Goal: Information Seeking & Learning: Find specific fact

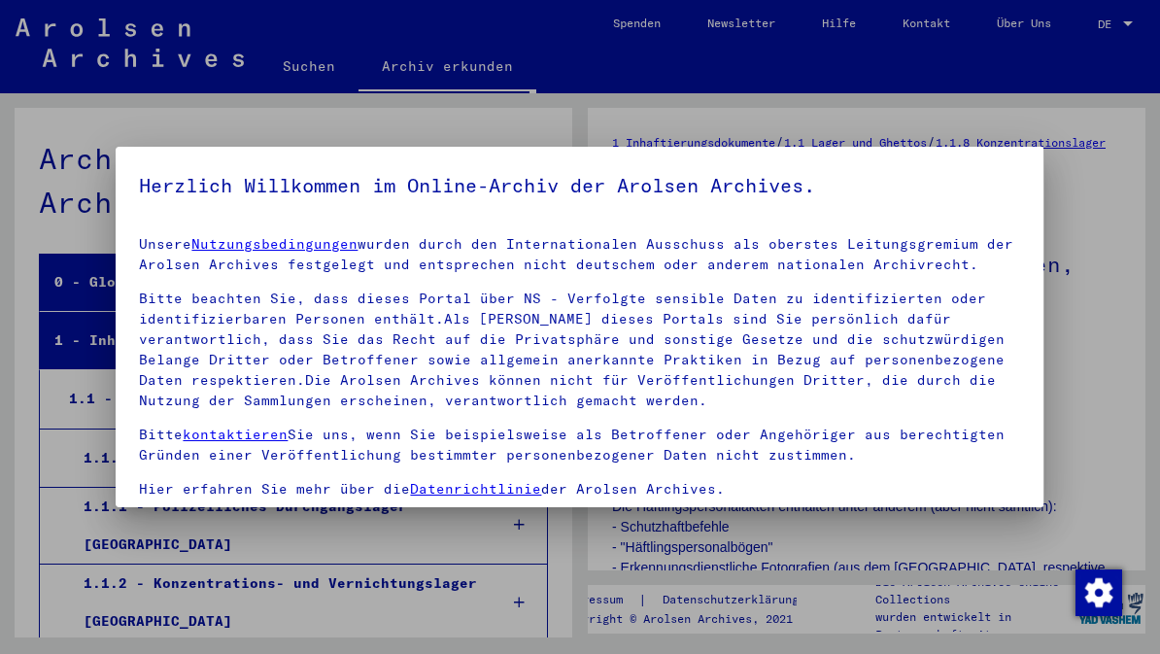
scroll to position [940, 0]
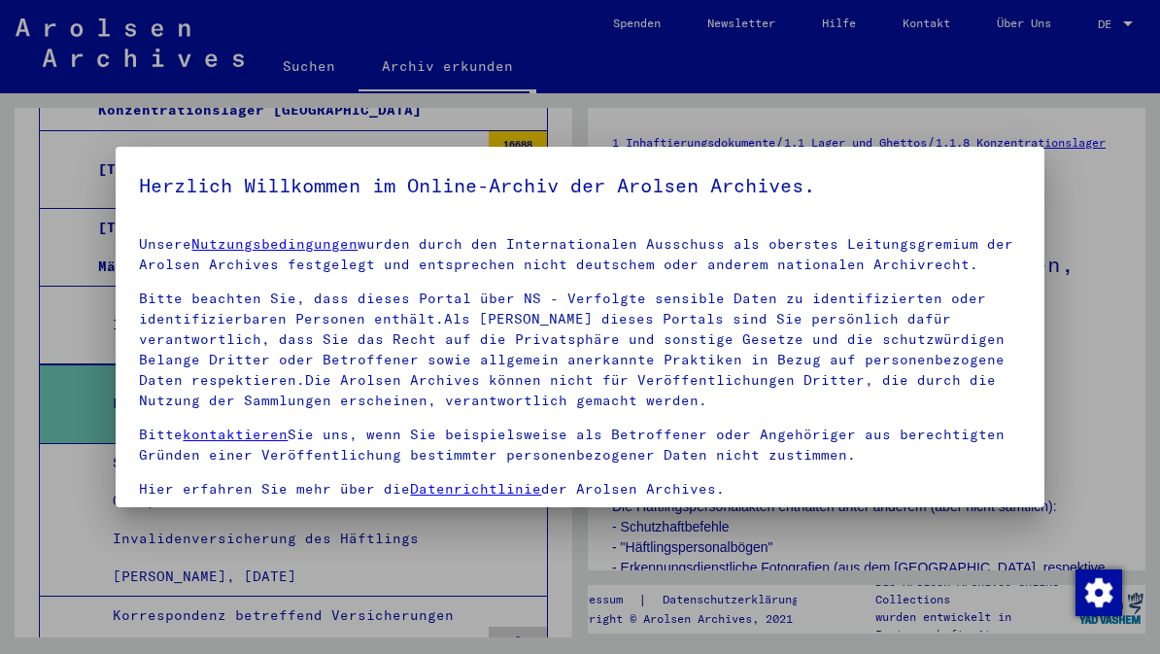
click at [1091, 361] on div at bounding box center [580, 327] width 1160 height 654
click at [1112, 293] on div at bounding box center [580, 327] width 1160 height 654
click at [1106, 263] on div at bounding box center [580, 327] width 1160 height 654
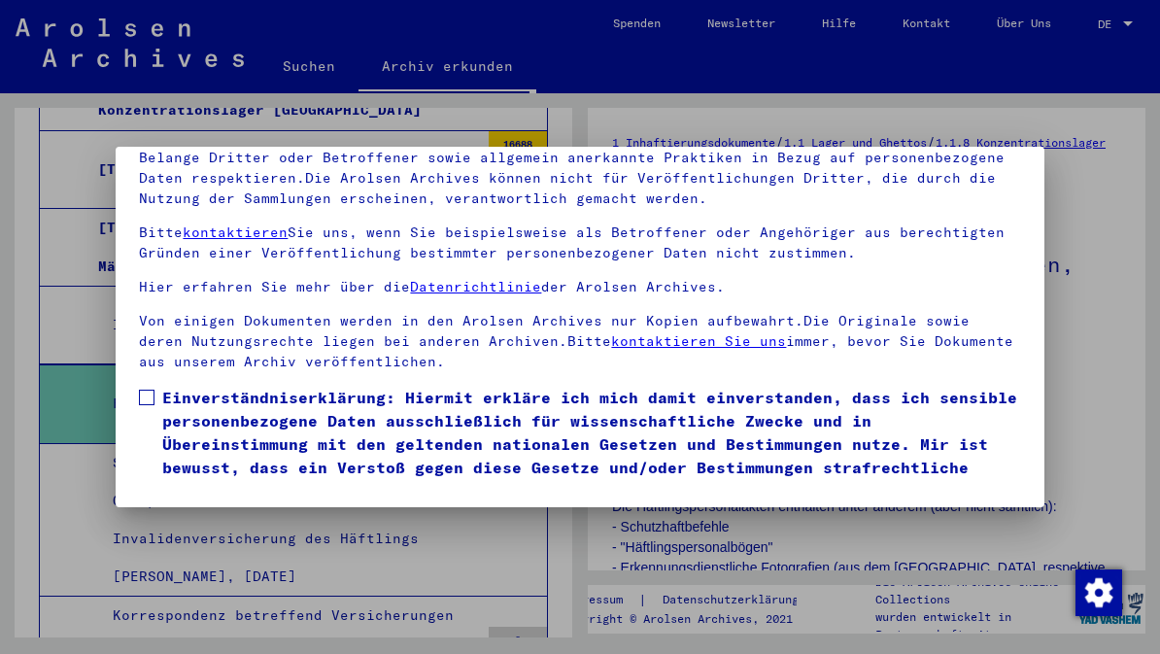
scroll to position [228, 0]
click at [151, 390] on span at bounding box center [147, 398] width 16 height 16
click at [241, 512] on button "Ich stimme zu" at bounding box center [212, 530] width 147 height 37
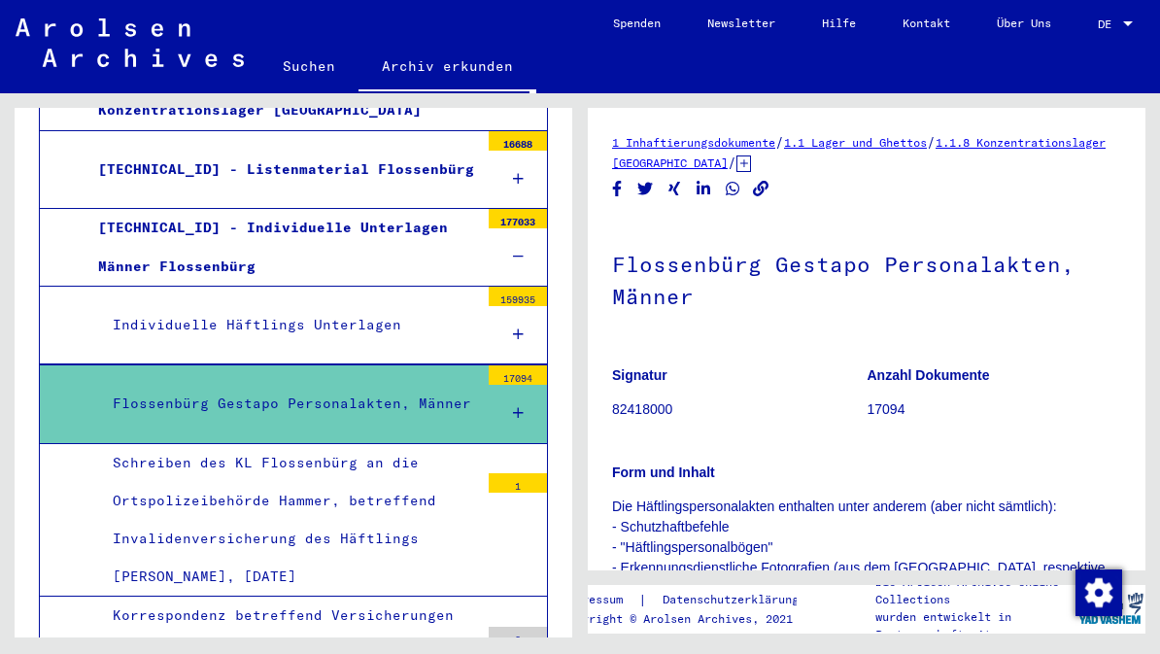
scroll to position [0, 0]
click at [323, 71] on link "Suchen" at bounding box center [308, 66] width 99 height 47
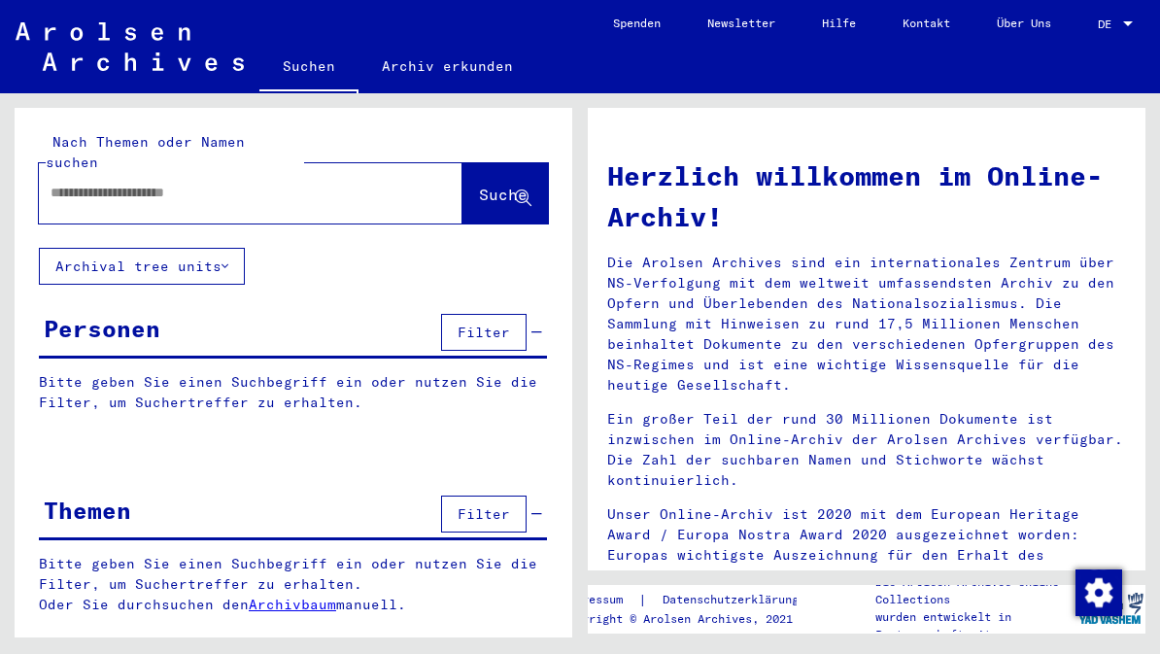
click at [264, 183] on input "text" at bounding box center [228, 193] width 354 height 20
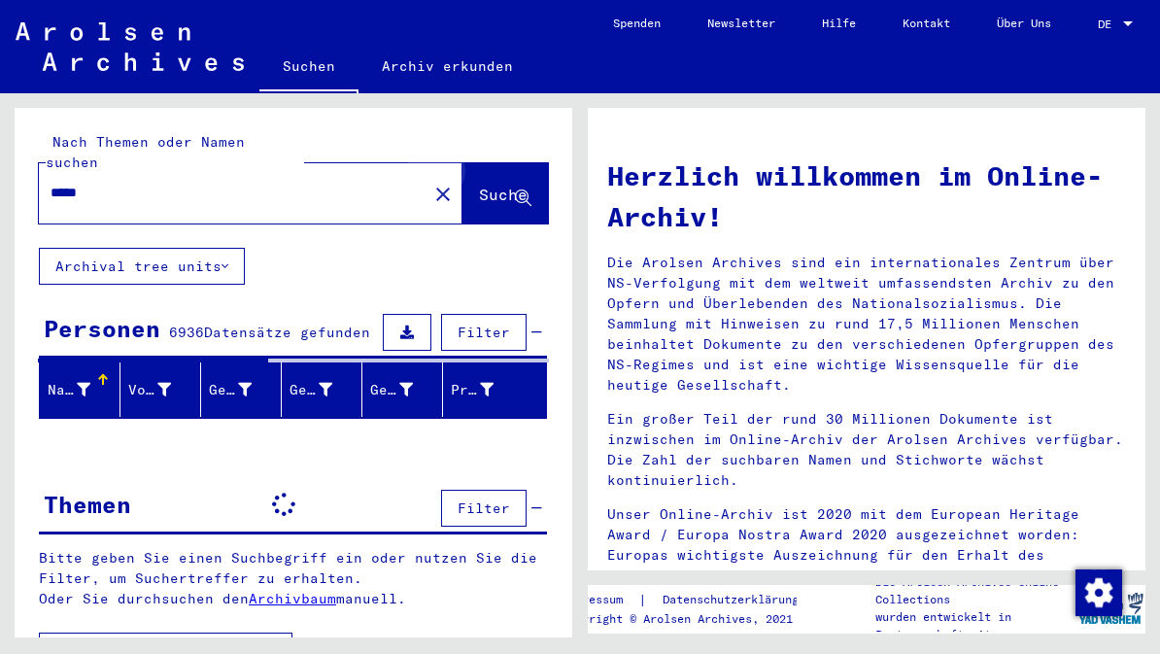
click at [506, 185] on span "Suche" at bounding box center [503, 194] width 49 height 19
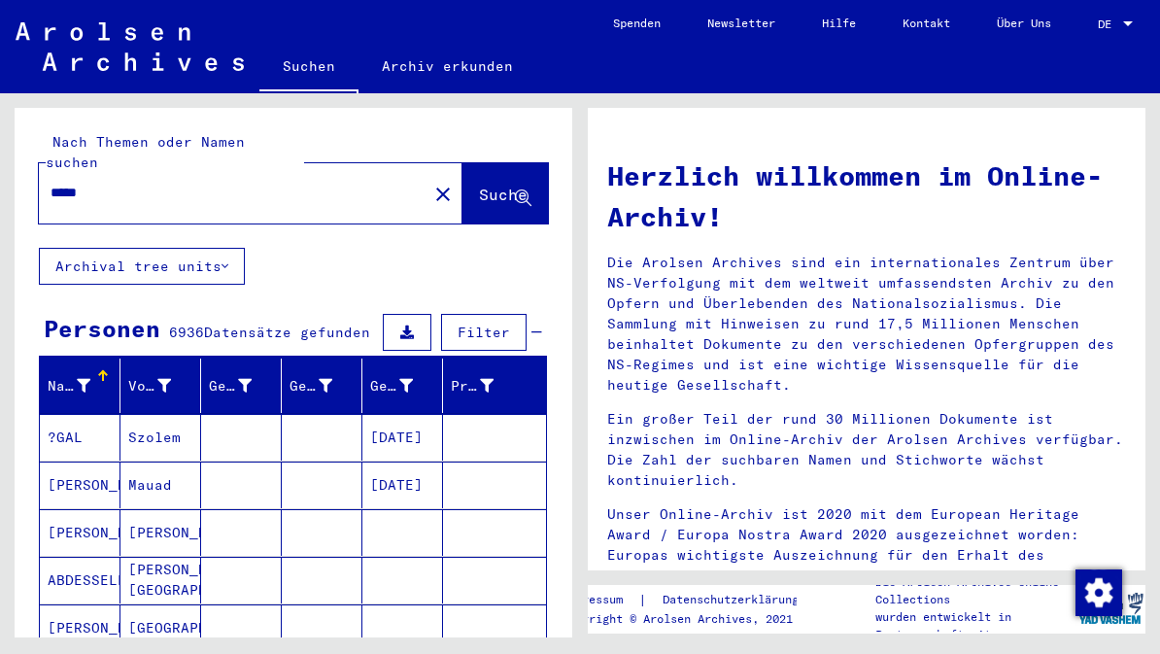
click at [143, 183] on input "*****" at bounding box center [228, 193] width 354 height 20
type input "**********"
click at [490, 185] on span "Suche" at bounding box center [503, 194] width 49 height 19
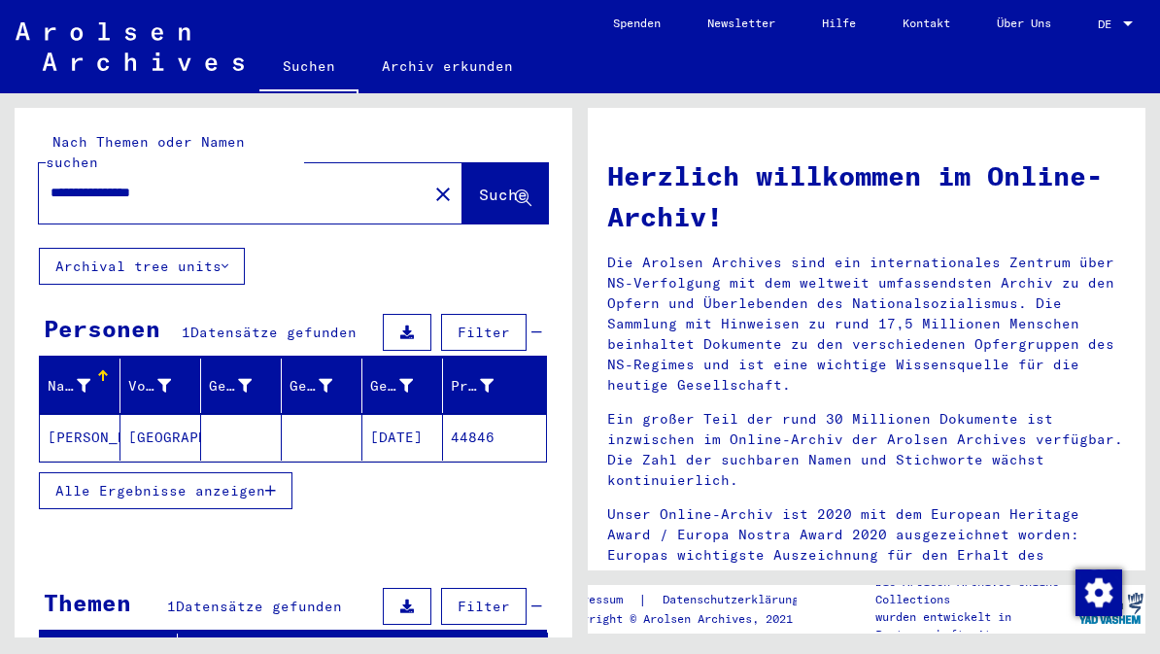
click at [284, 475] on button "Alle Ergebnisse anzeigen" at bounding box center [166, 490] width 254 height 37
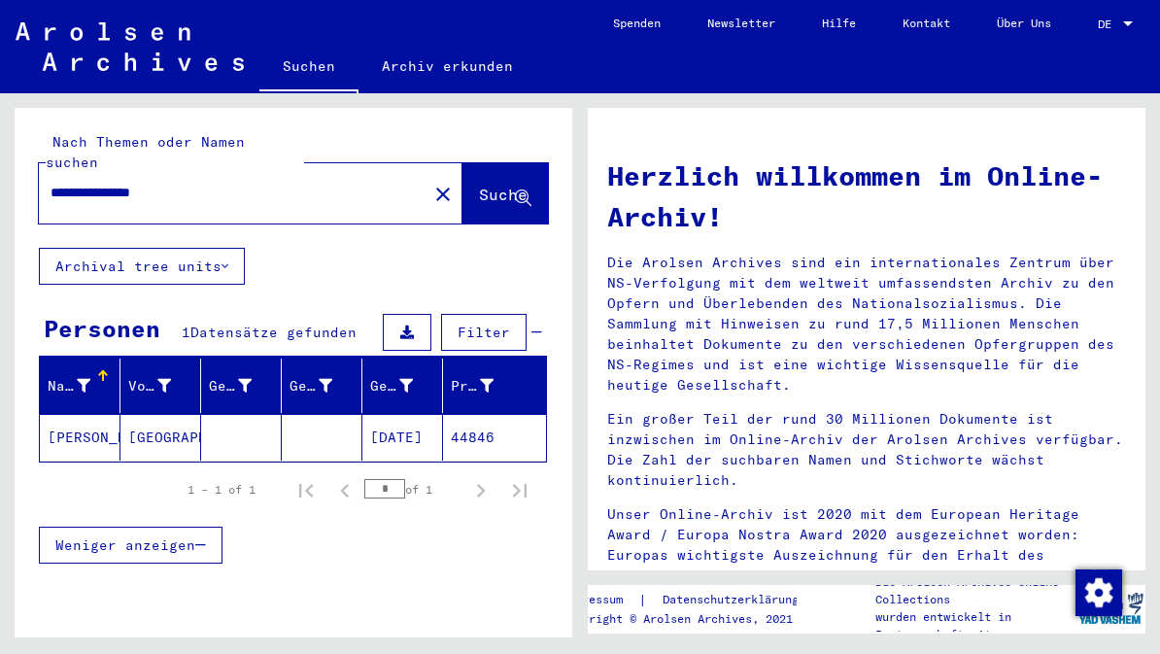
click at [178, 416] on mat-cell "[GEOGRAPHIC_DATA]" at bounding box center [160, 437] width 81 height 47
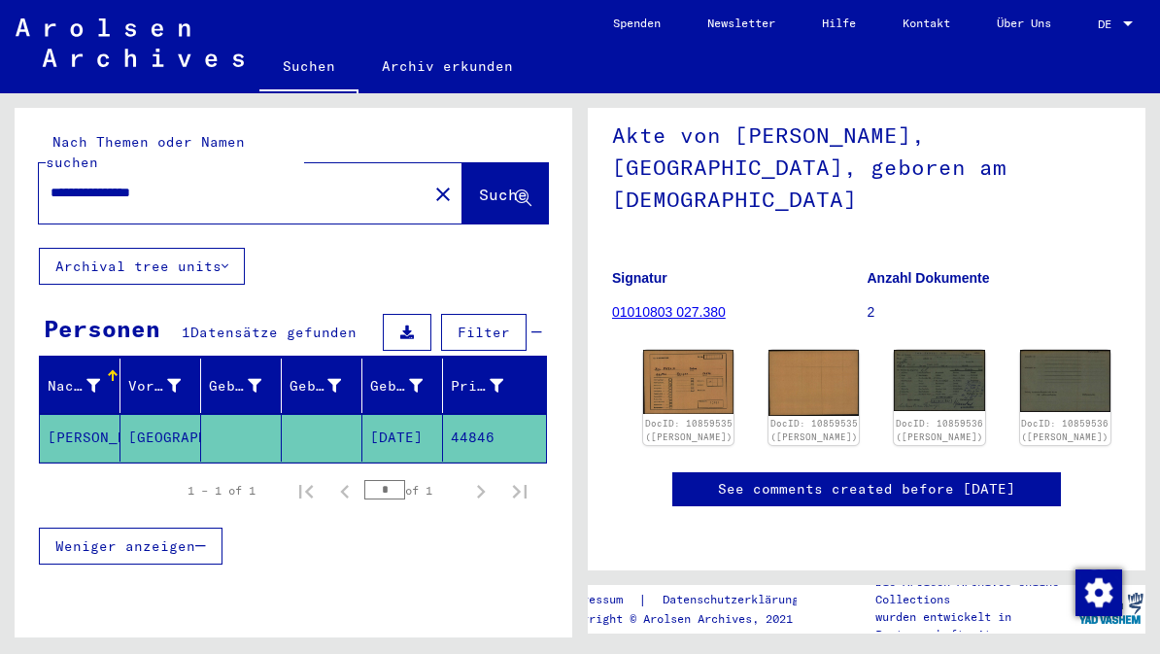
scroll to position [124, 0]
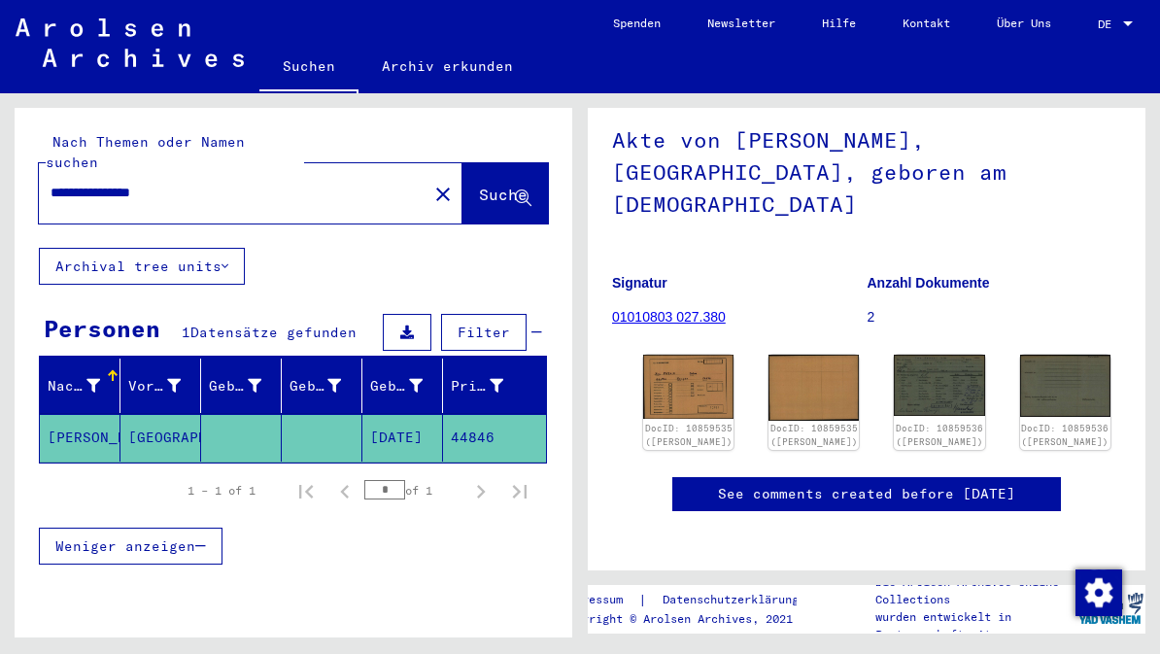
click at [689, 309] on link "01010803 027.380" at bounding box center [669, 317] width 114 height 16
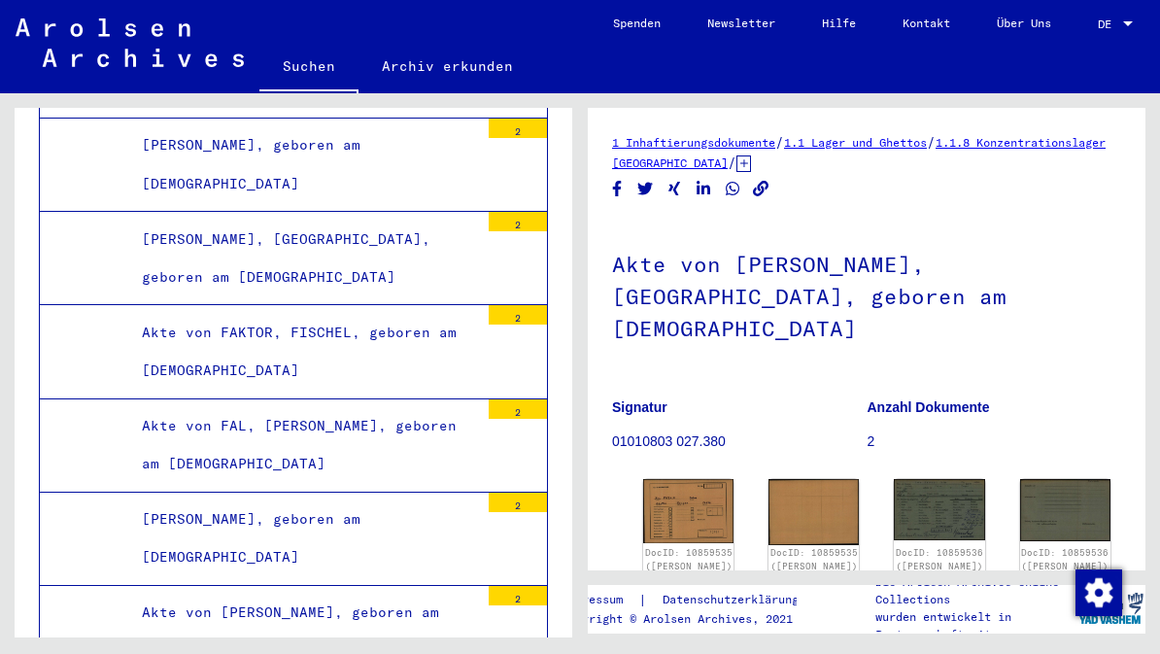
click at [686, 479] on img at bounding box center [688, 511] width 90 height 64
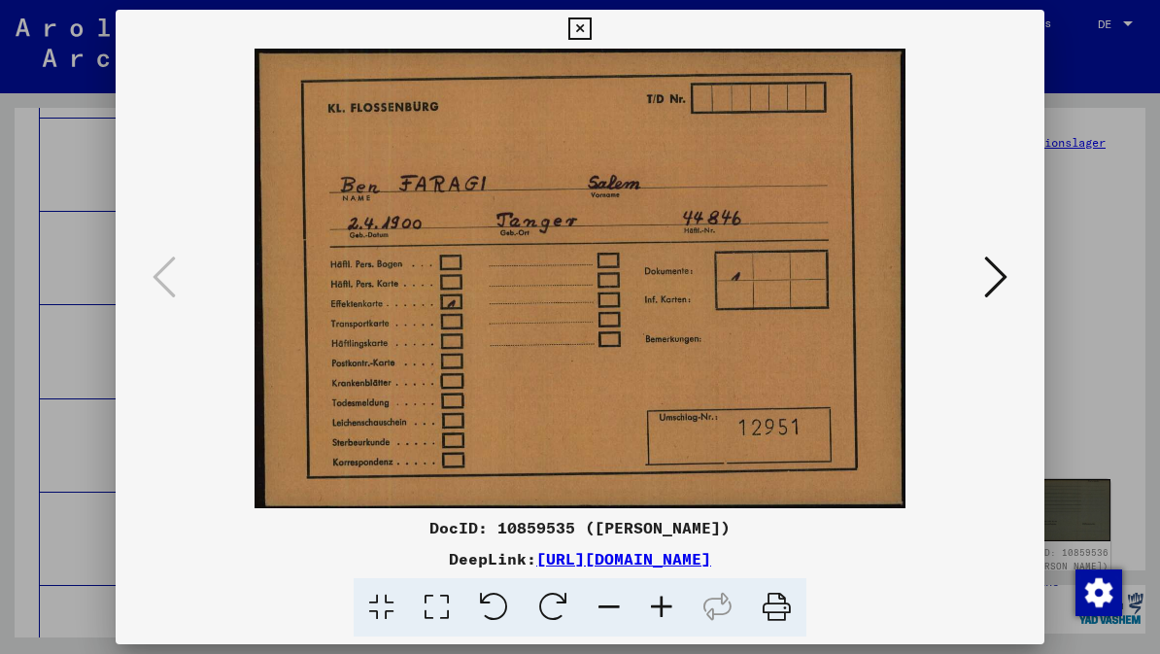
click at [998, 281] on icon at bounding box center [995, 277] width 23 height 47
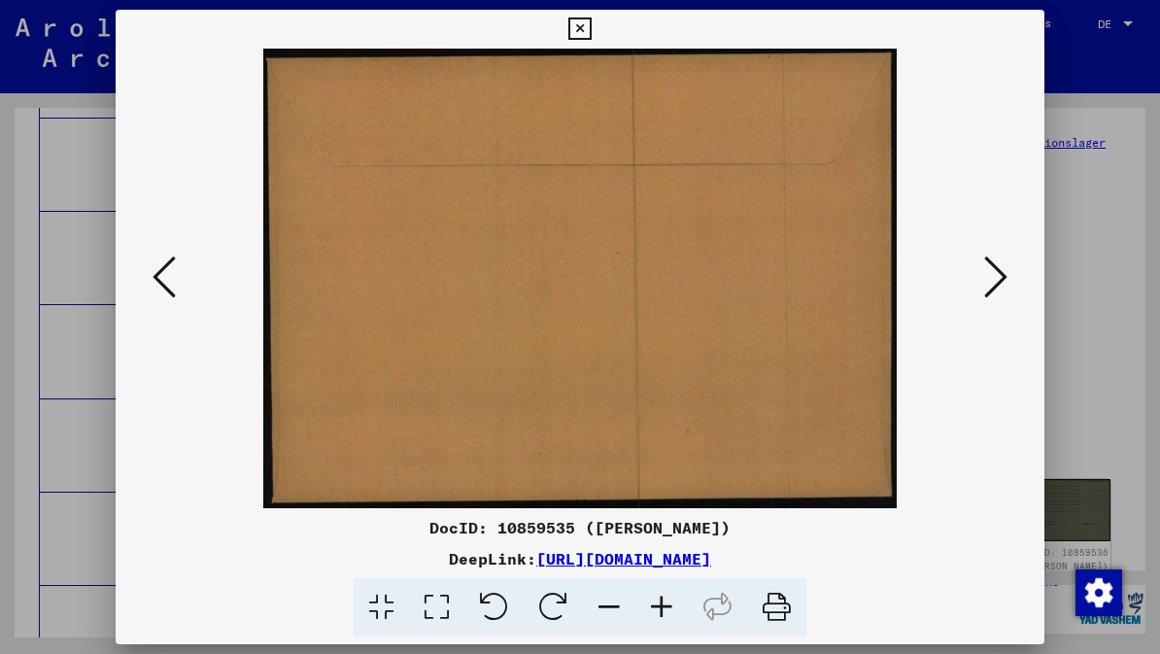
click at [993, 281] on icon at bounding box center [995, 277] width 23 height 47
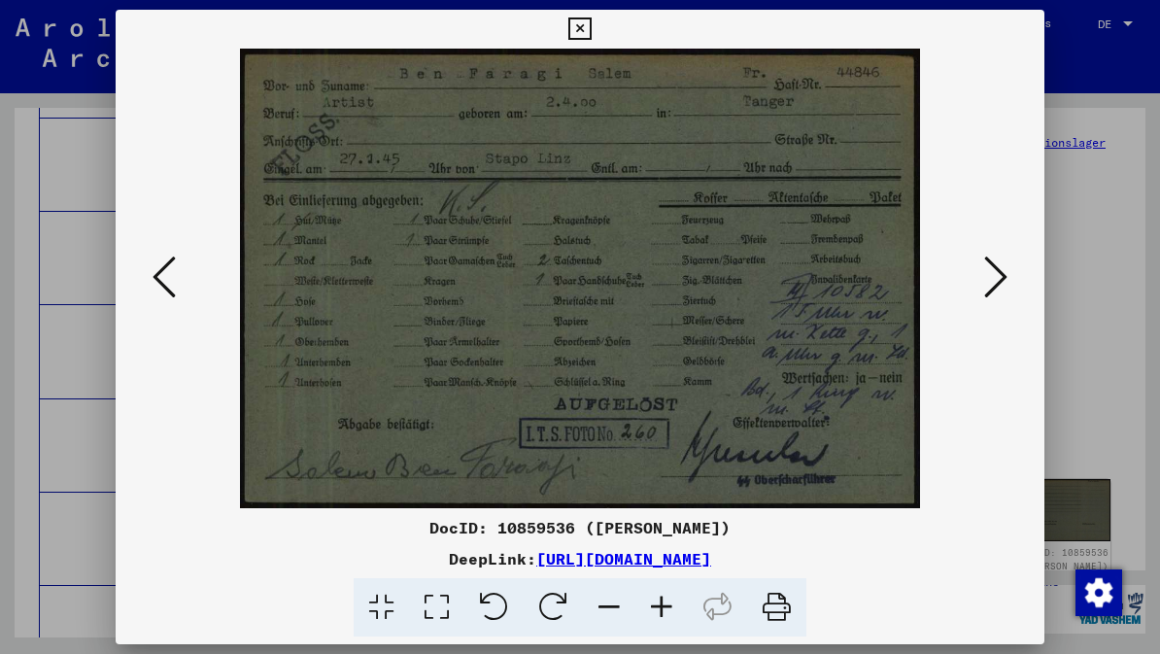
click at [1000, 280] on icon at bounding box center [995, 277] width 23 height 47
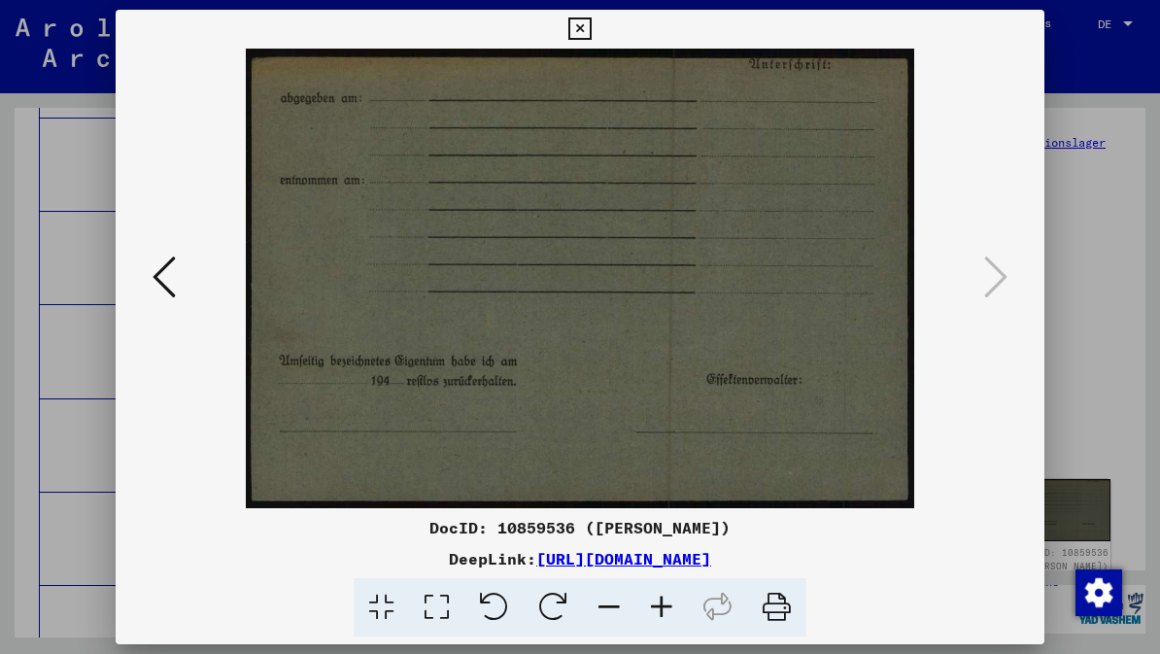
click at [597, 43] on button at bounding box center [580, 29] width 34 height 39
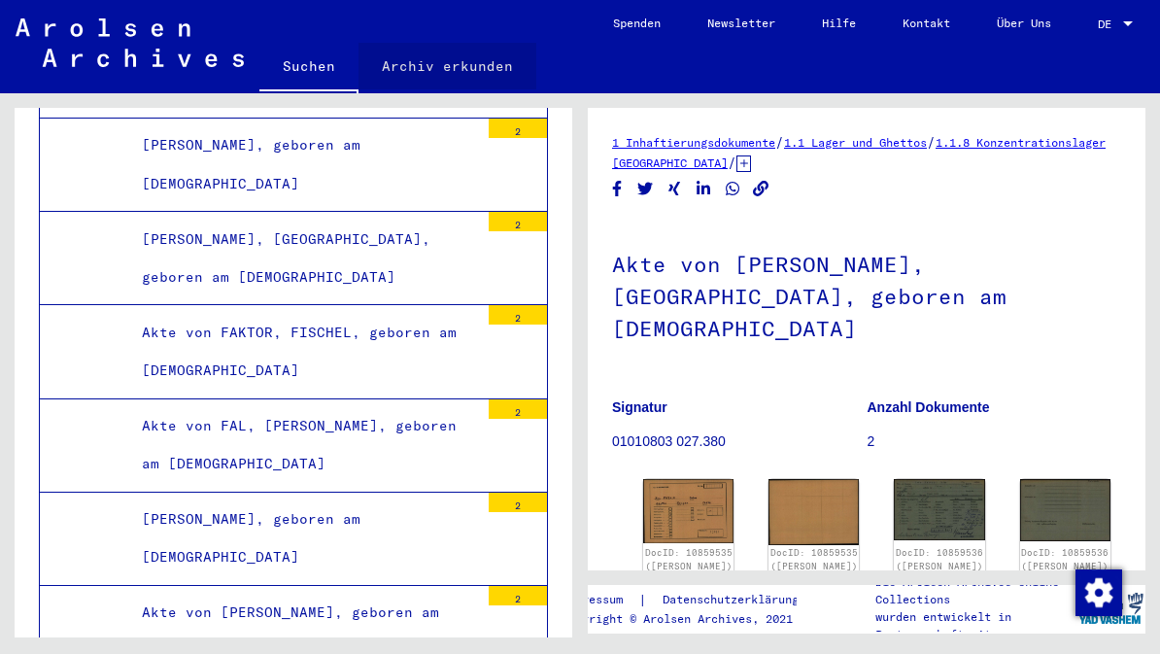
click at [487, 77] on link "Archiv erkunden" at bounding box center [448, 66] width 178 height 47
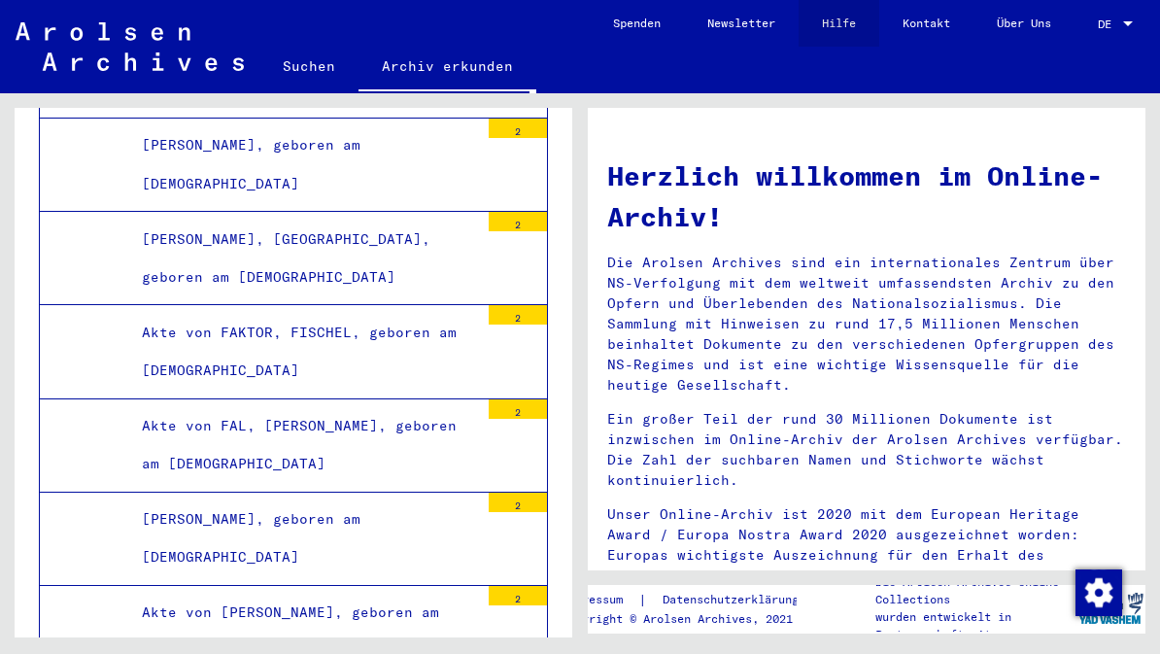
click at [844, 20] on link "Hilfe" at bounding box center [839, 23] width 81 height 47
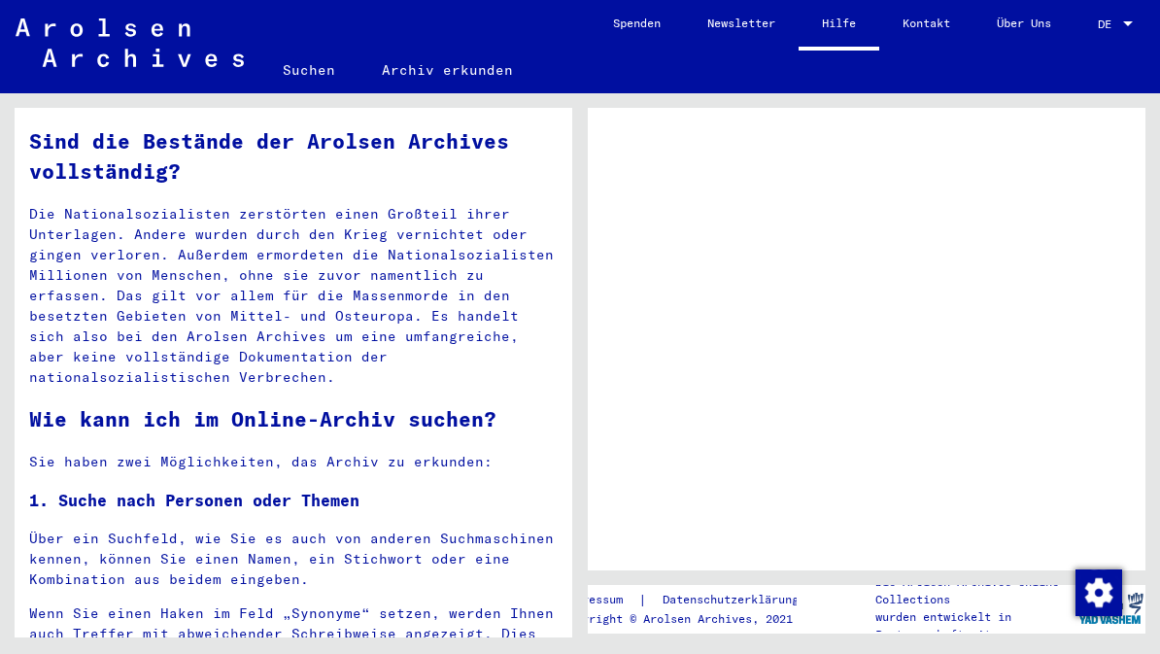
scroll to position [587, 0]
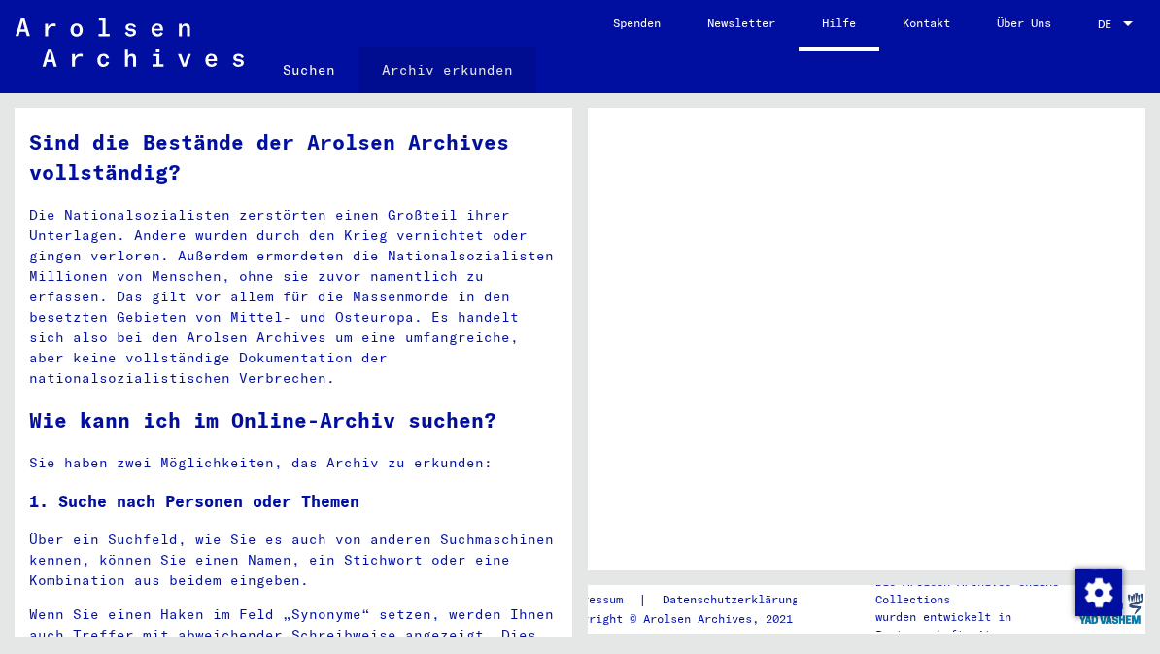
click at [493, 83] on link "Archiv erkunden" at bounding box center [448, 70] width 178 height 47
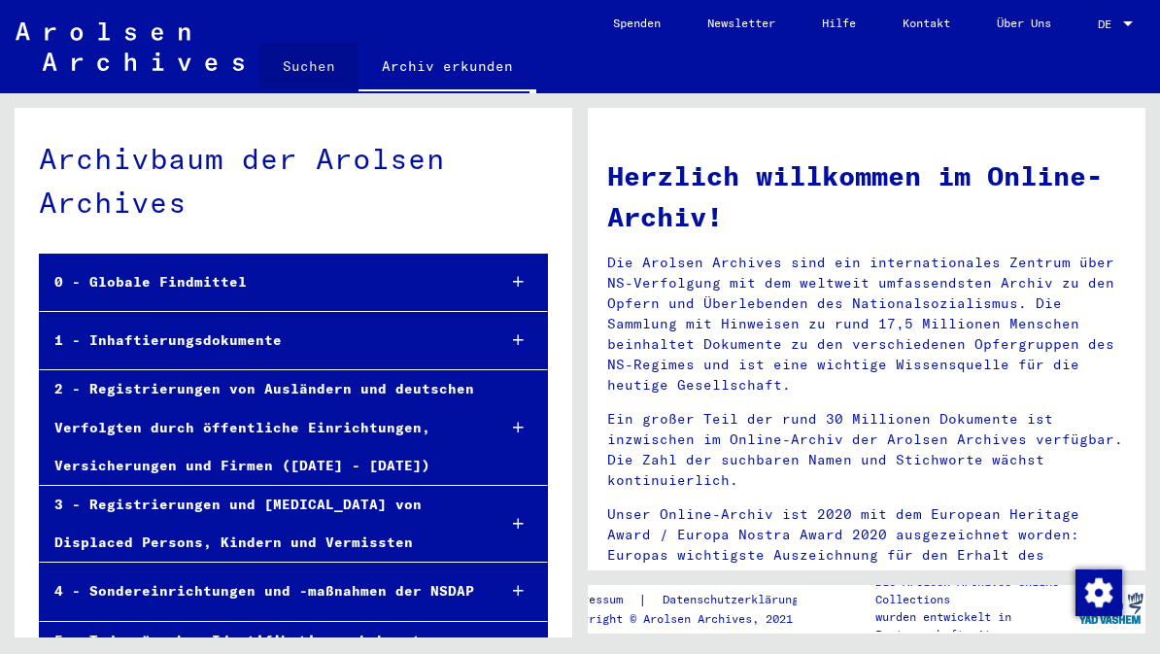
click at [319, 70] on link "Suchen" at bounding box center [308, 66] width 99 height 47
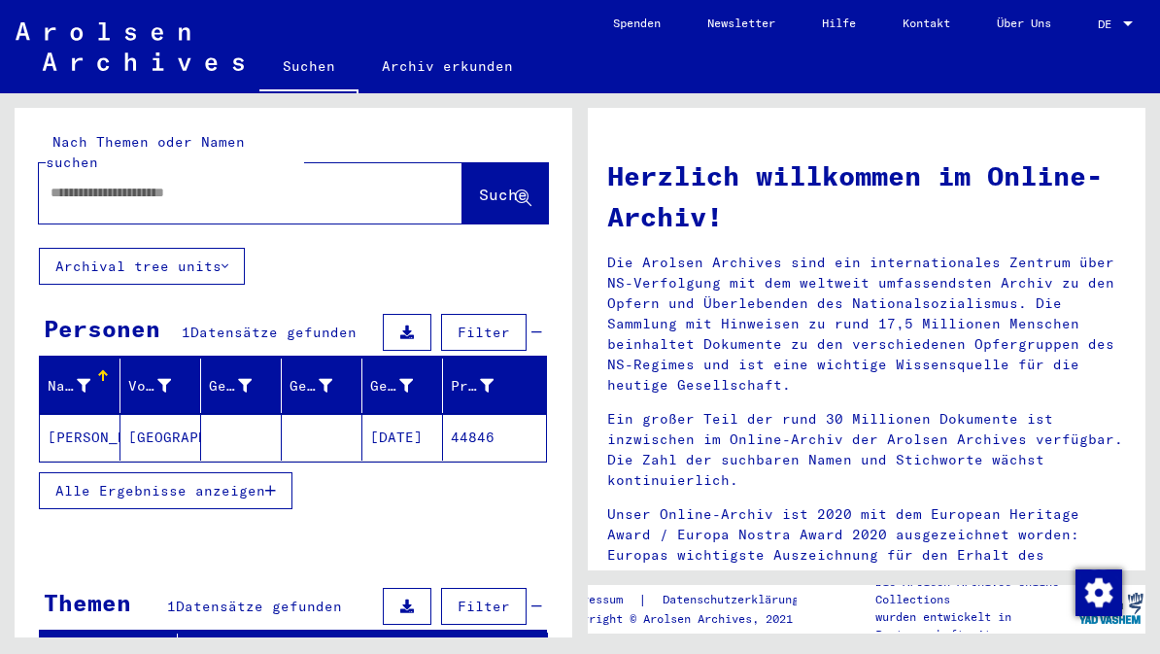
click at [260, 183] on input "text" at bounding box center [228, 193] width 354 height 20
click at [483, 185] on span "Suche" at bounding box center [503, 194] width 49 height 19
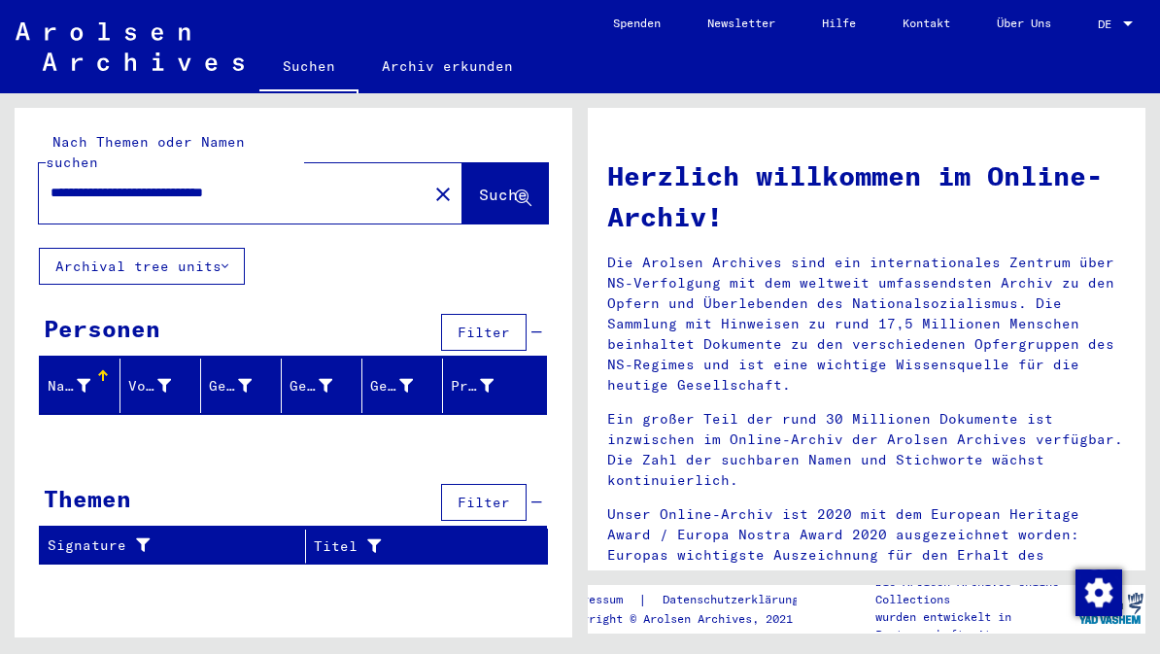
click at [89, 379] on icon at bounding box center [84, 386] width 14 height 14
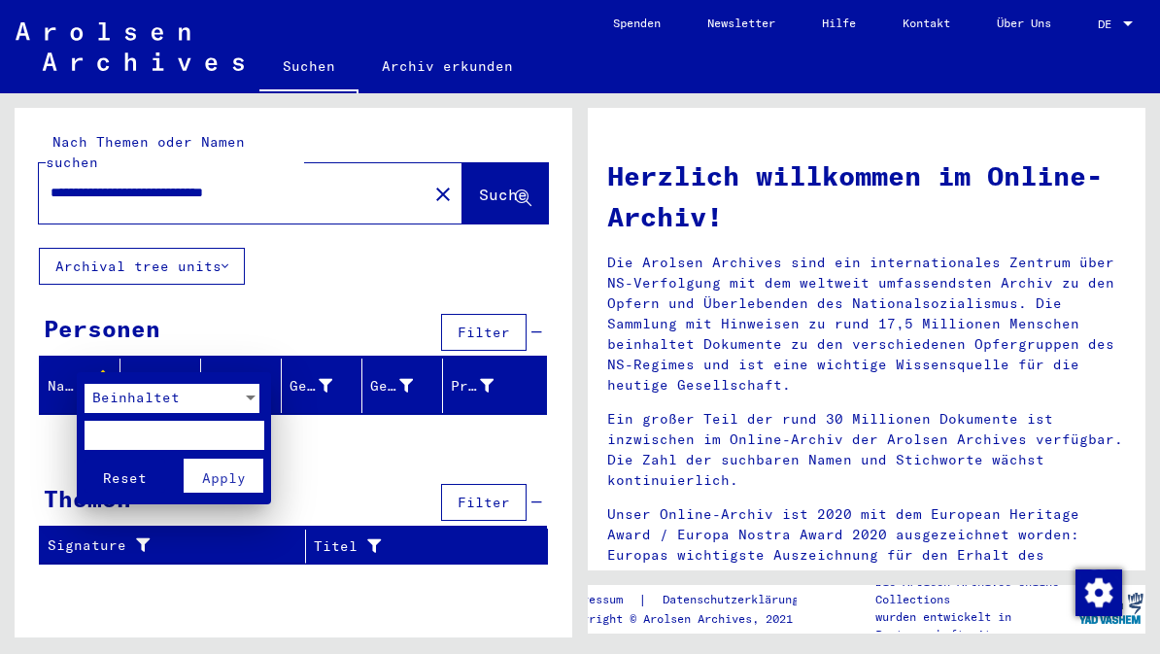
click at [330, 465] on div at bounding box center [580, 327] width 1160 height 654
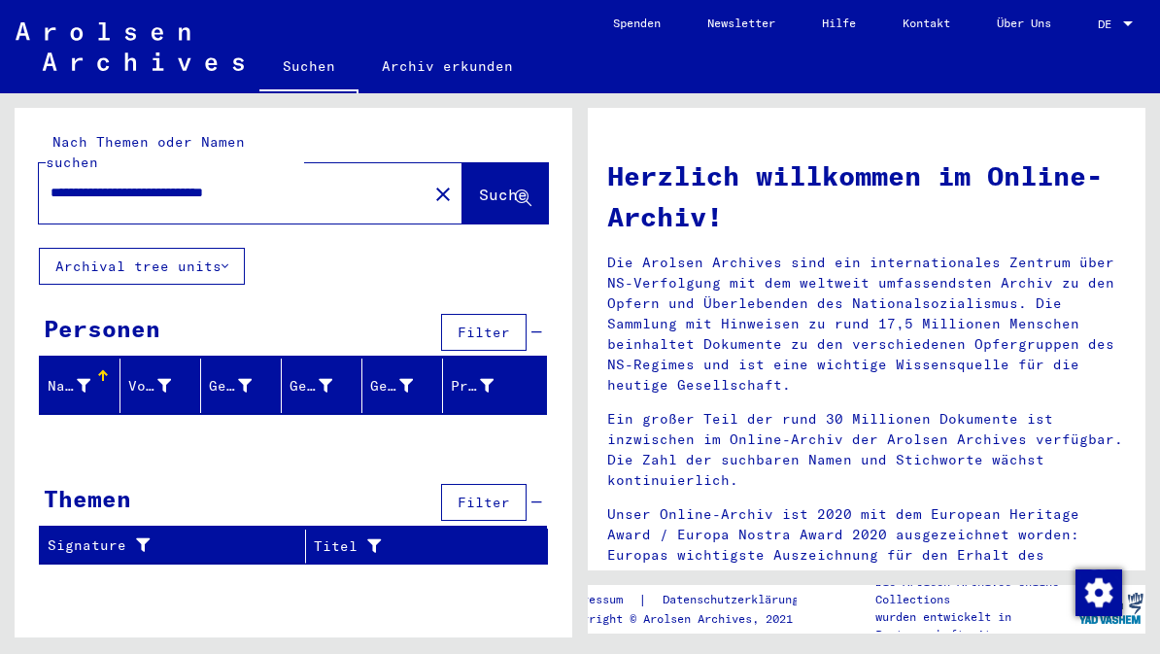
click at [475, 376] on div "Prisoner #" at bounding box center [472, 386] width 43 height 20
click at [506, 371] on div at bounding box center [506, 376] width 2 height 10
click at [411, 379] on icon at bounding box center [406, 386] width 14 height 14
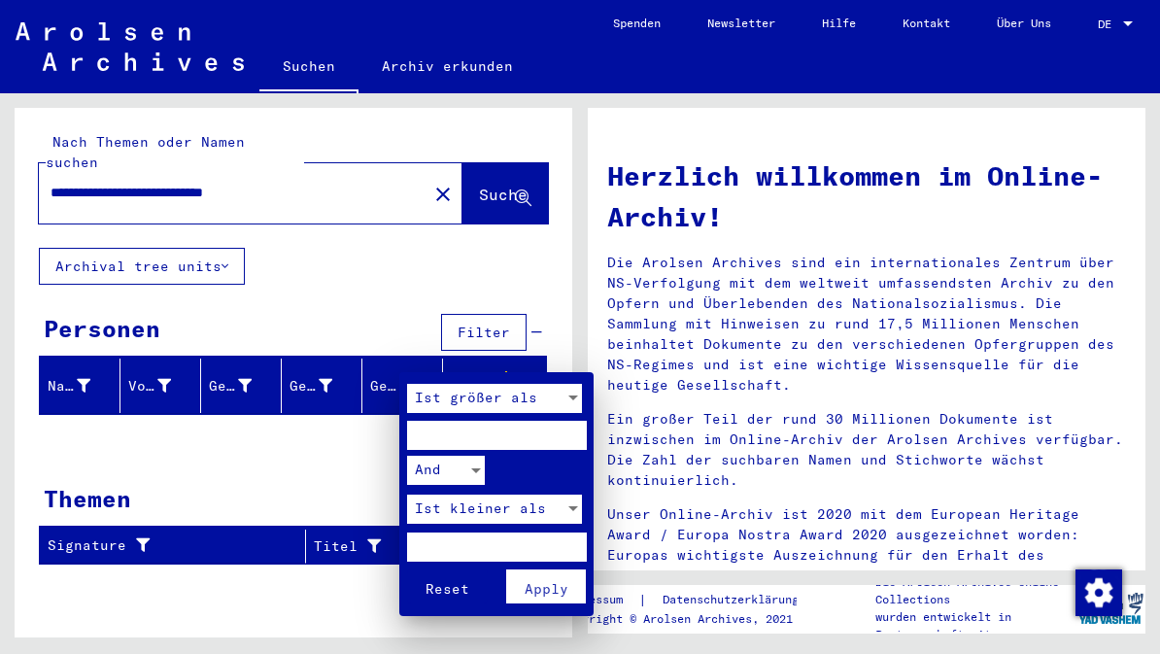
click at [540, 270] on div at bounding box center [580, 327] width 1160 height 654
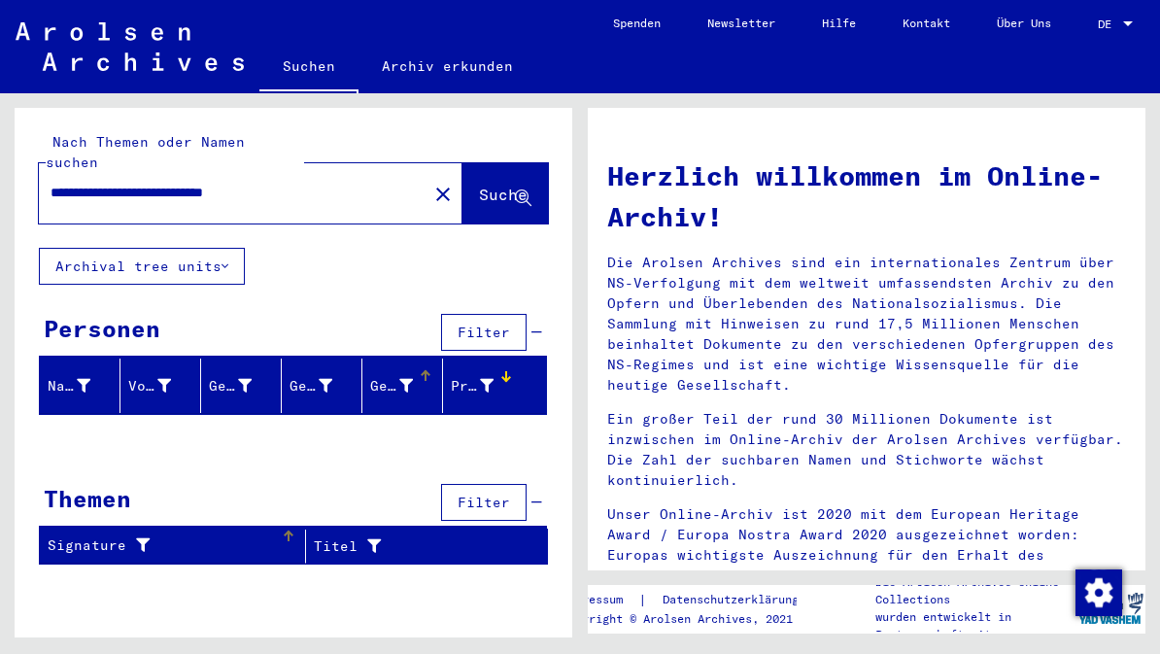
click at [126, 538] on icon at bounding box center [137, 545] width 23 height 14
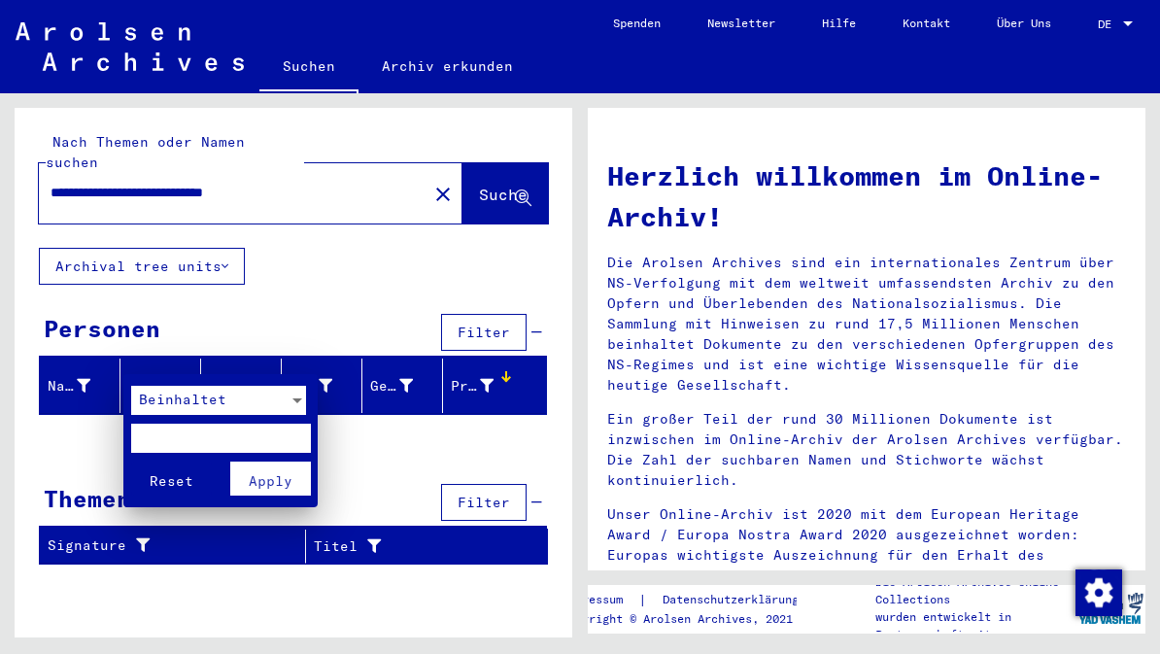
click at [406, 431] on div at bounding box center [580, 327] width 1160 height 654
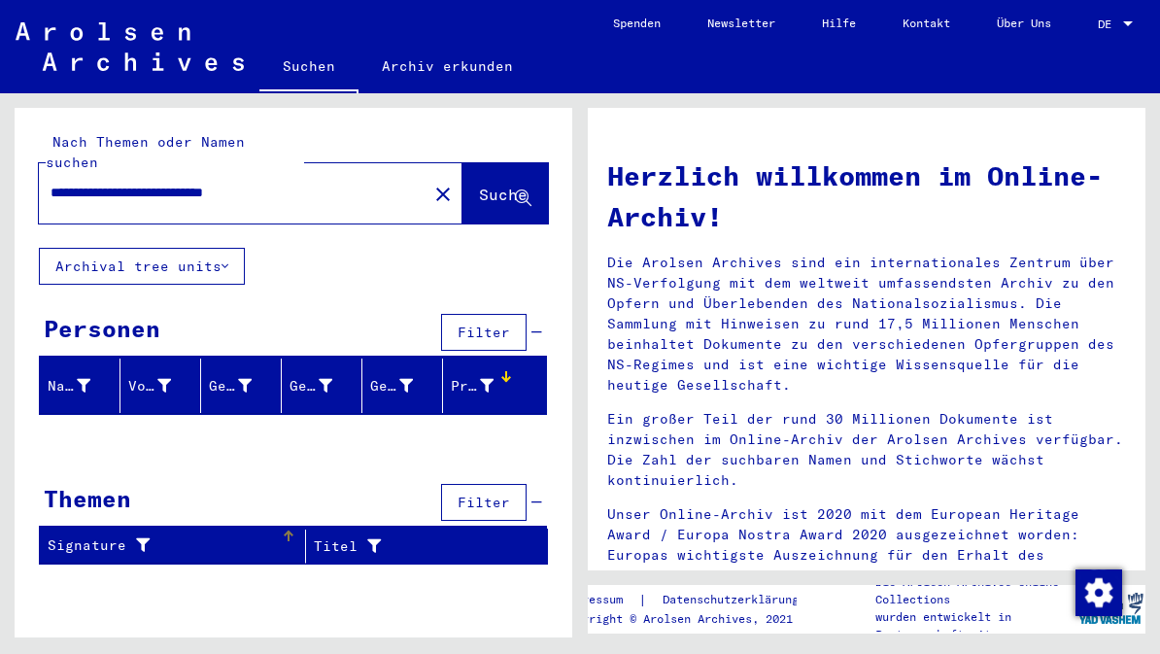
click at [511, 314] on button "Filter" at bounding box center [484, 332] width 86 height 37
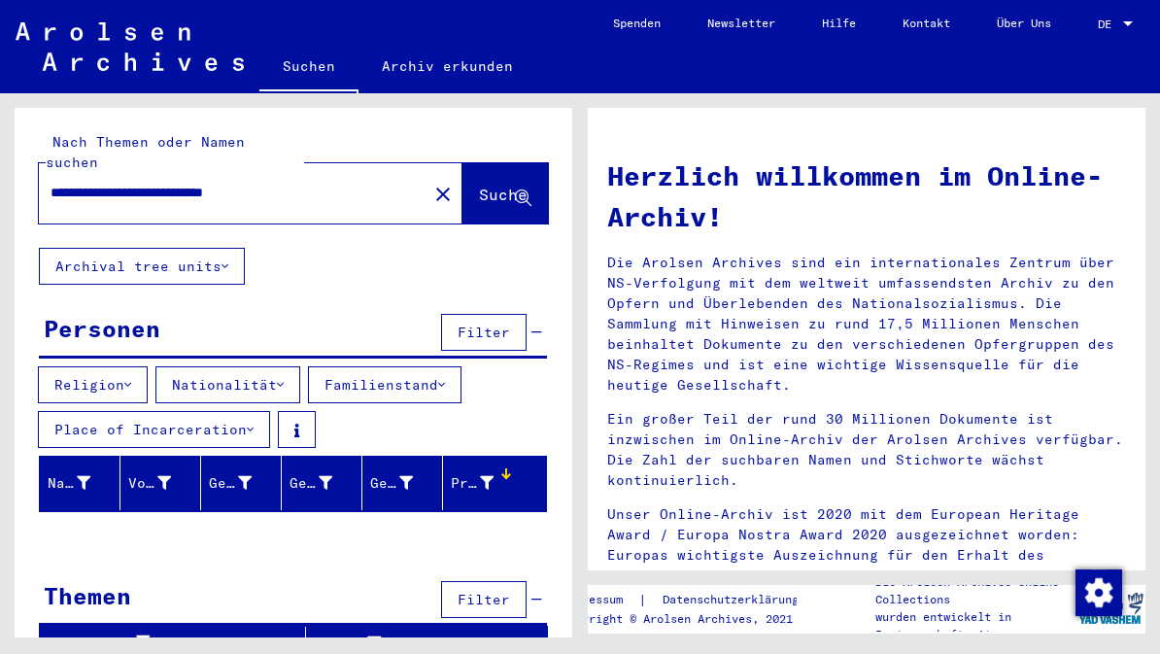
click at [145, 366] on button "Religion" at bounding box center [93, 384] width 110 height 37
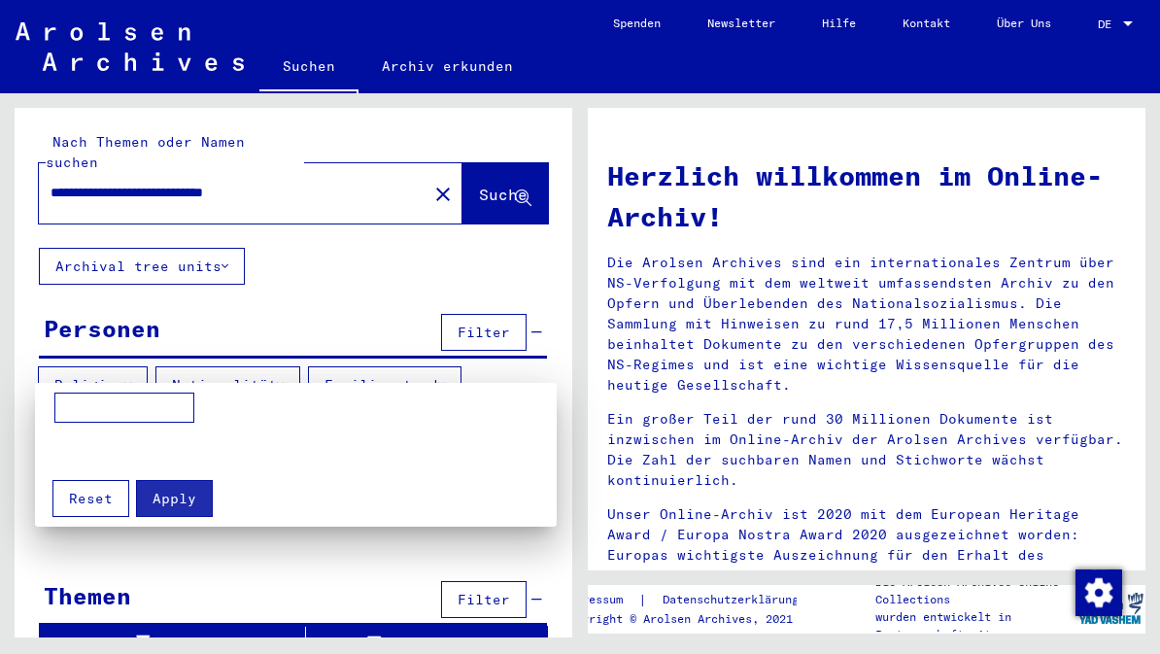
click at [307, 365] on div at bounding box center [580, 327] width 1160 height 654
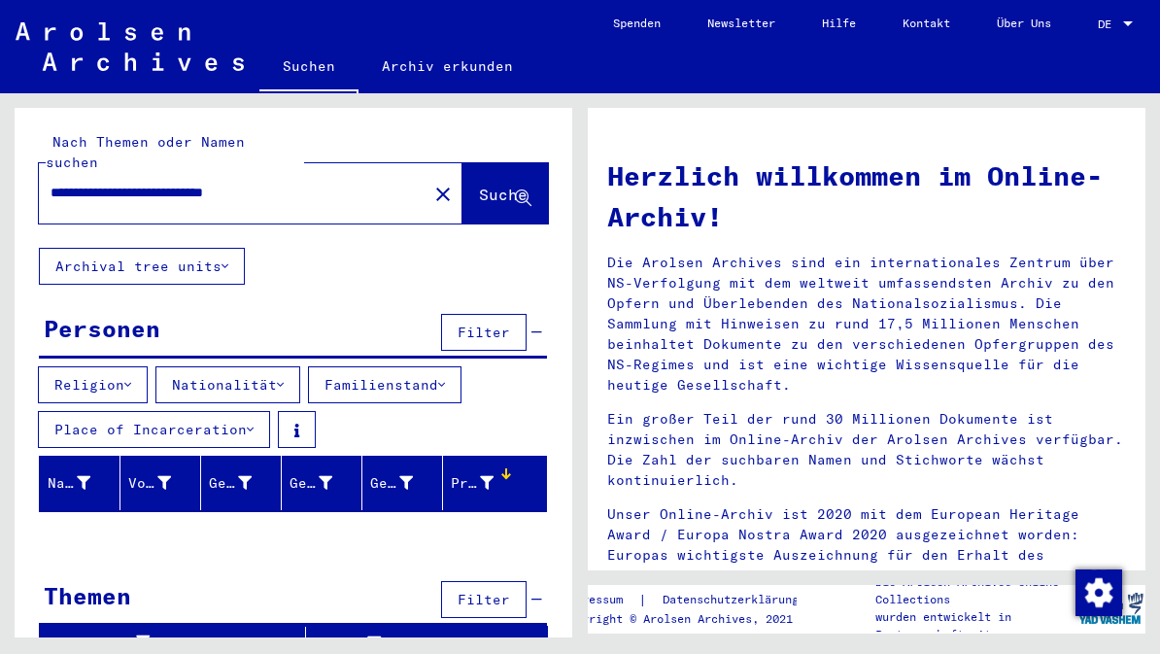
click at [462, 366] on button "Familienstand" at bounding box center [385, 384] width 154 height 37
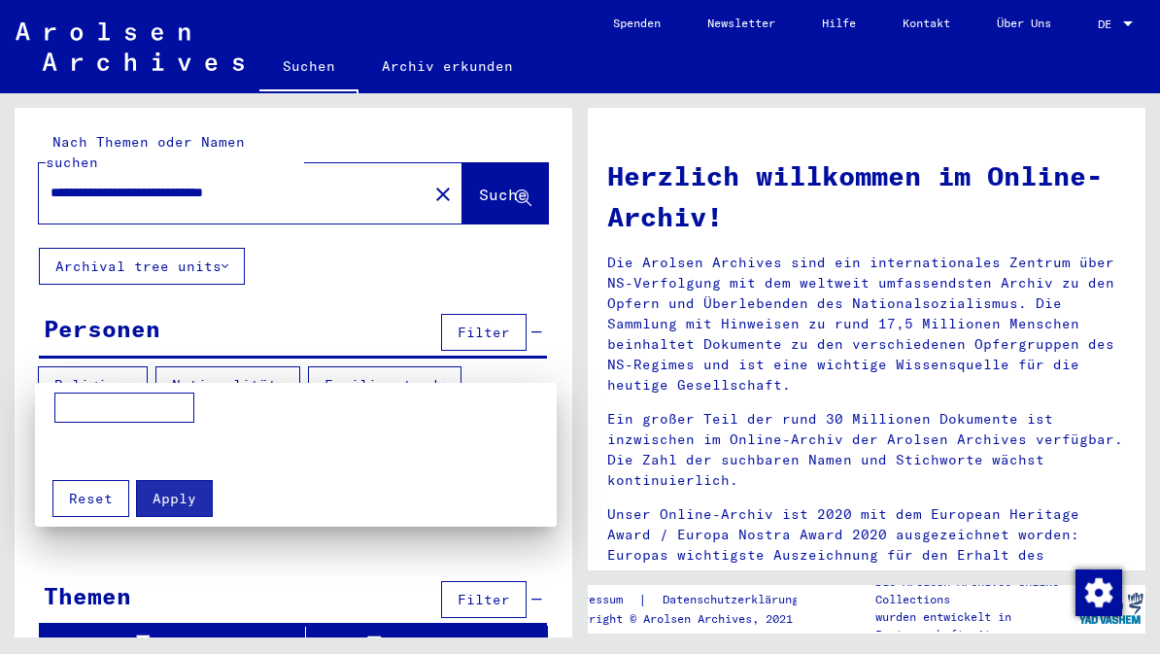
click at [476, 370] on div at bounding box center [580, 327] width 1160 height 654
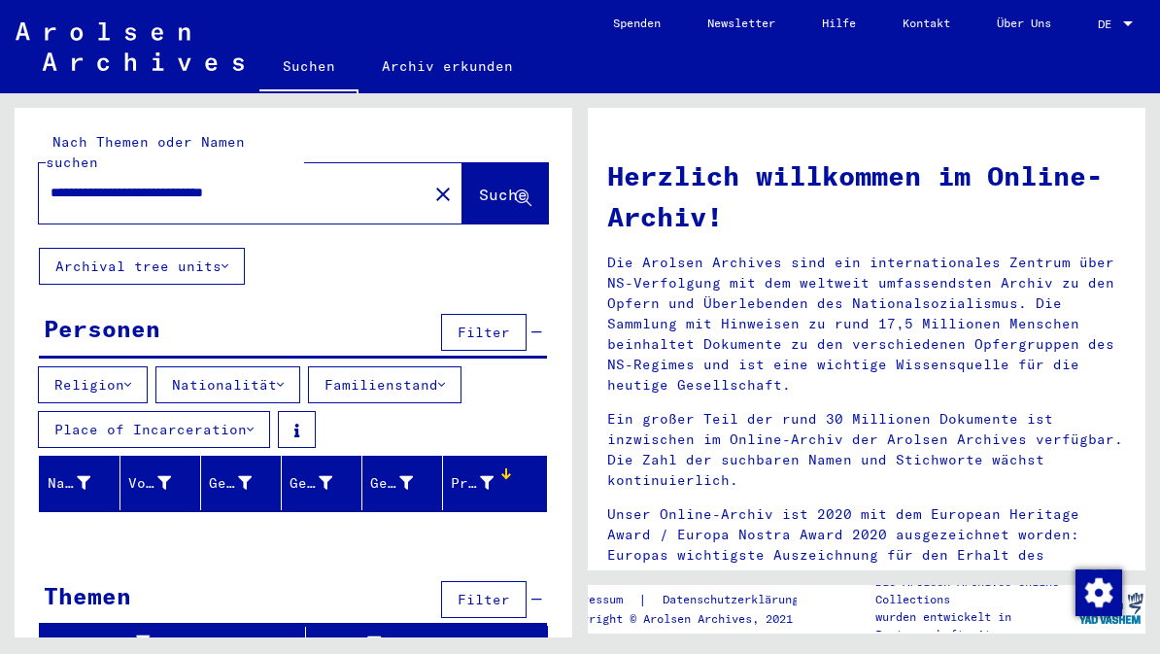
click at [242, 248] on button "Archival tree units" at bounding box center [142, 266] width 206 height 37
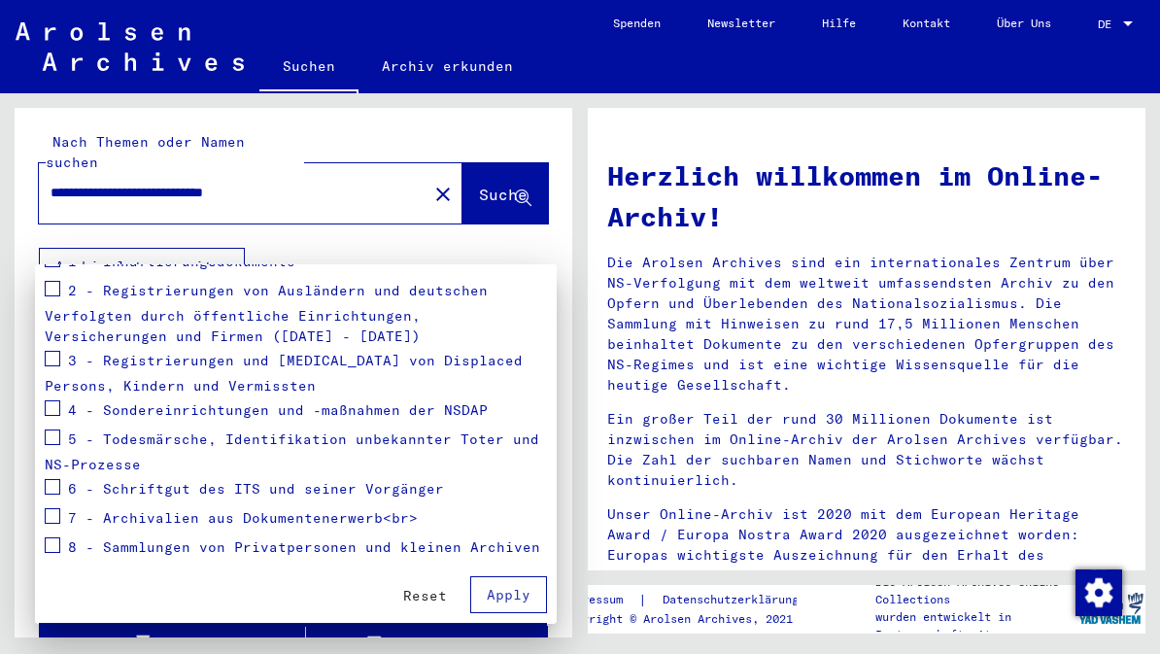
scroll to position [289, 0]
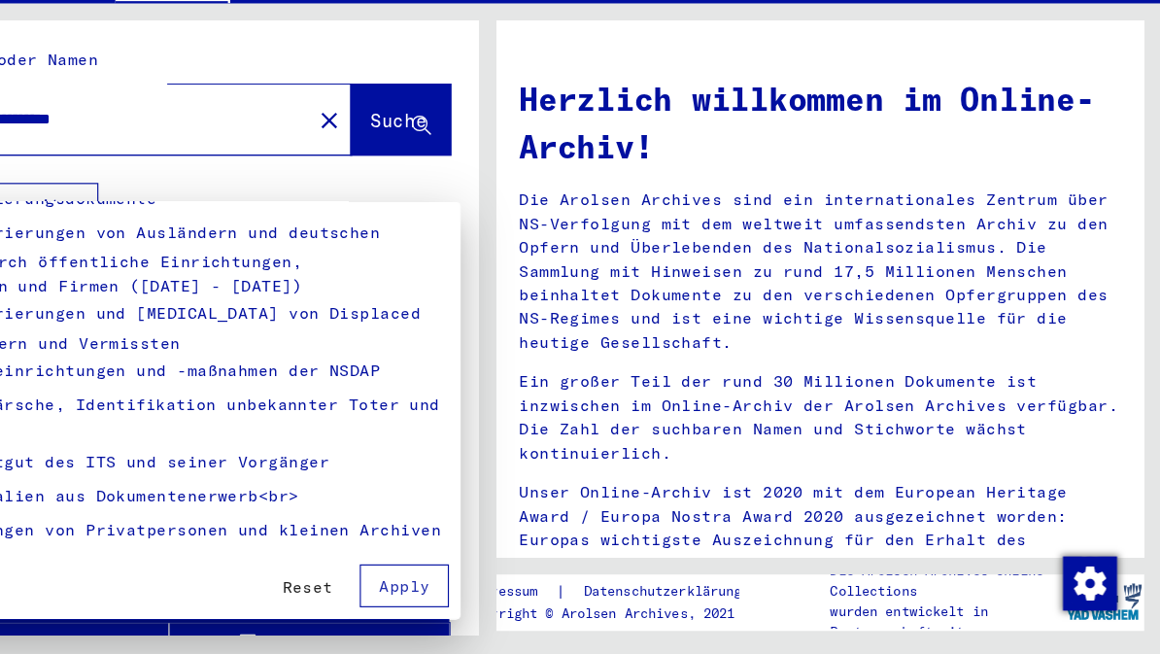
click at [845, 519] on div at bounding box center [580, 327] width 1160 height 654
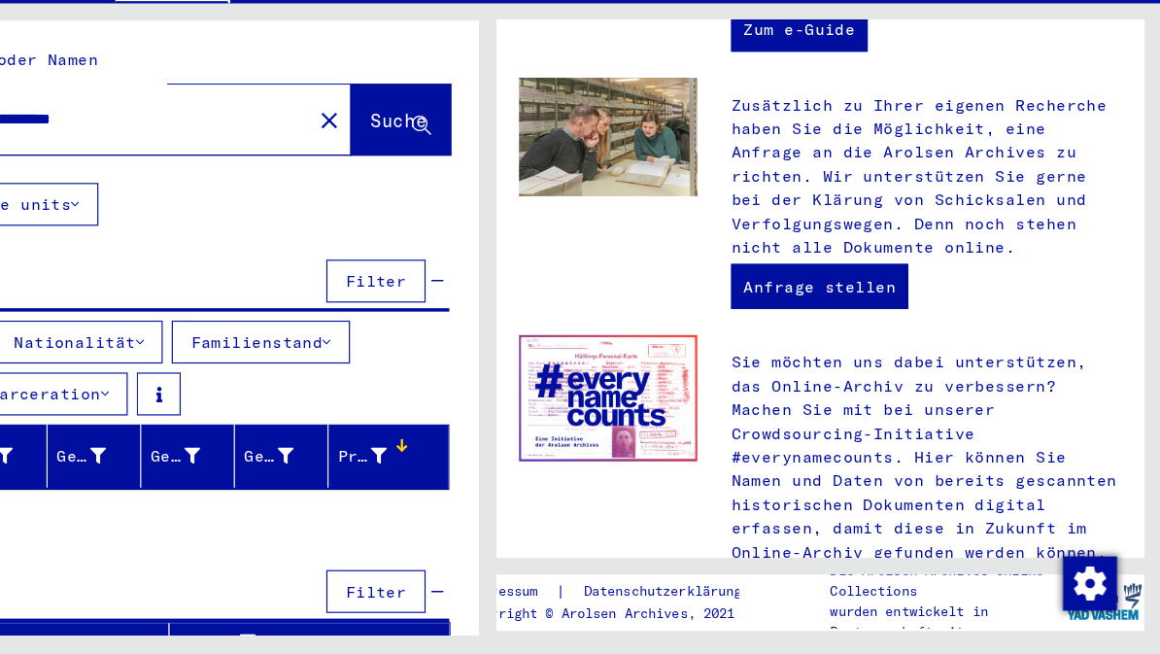
scroll to position [85, 0]
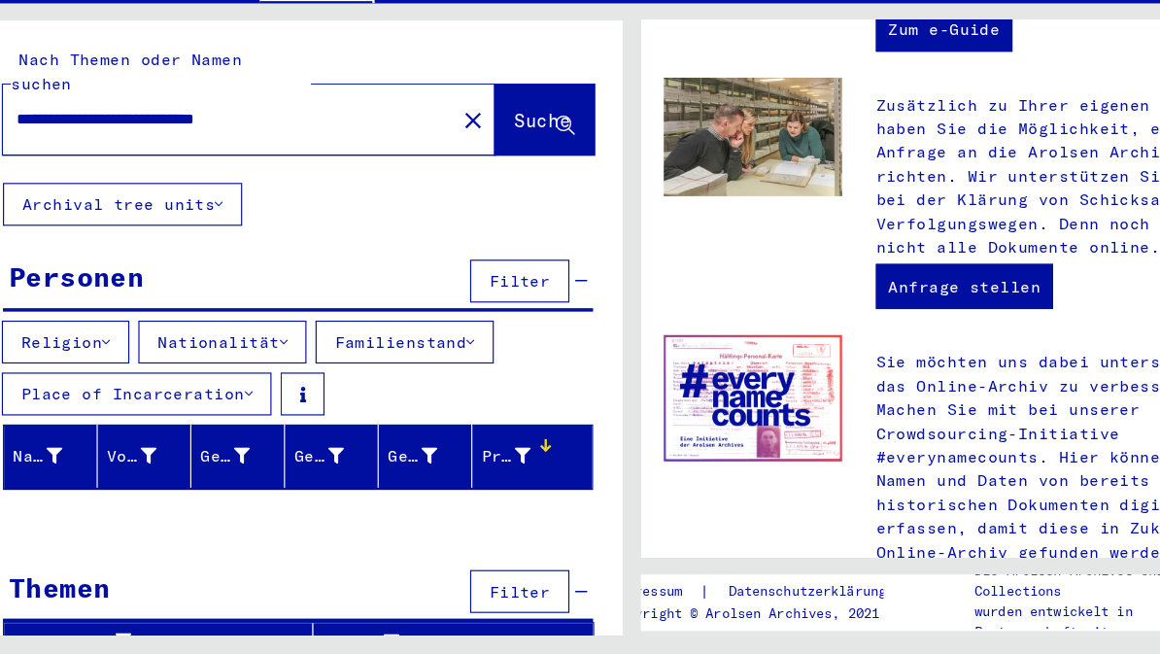
click at [294, 424] on icon at bounding box center [296, 431] width 5 height 14
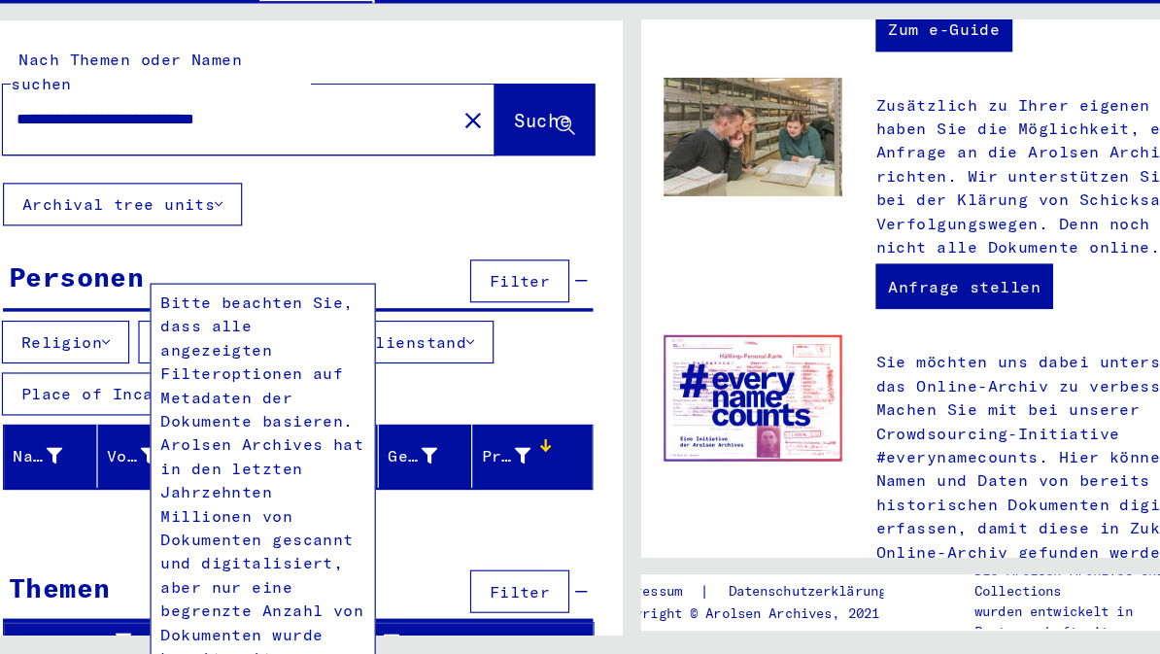
click at [398, 576] on div "Themen Filter" at bounding box center [293, 601] width 508 height 50
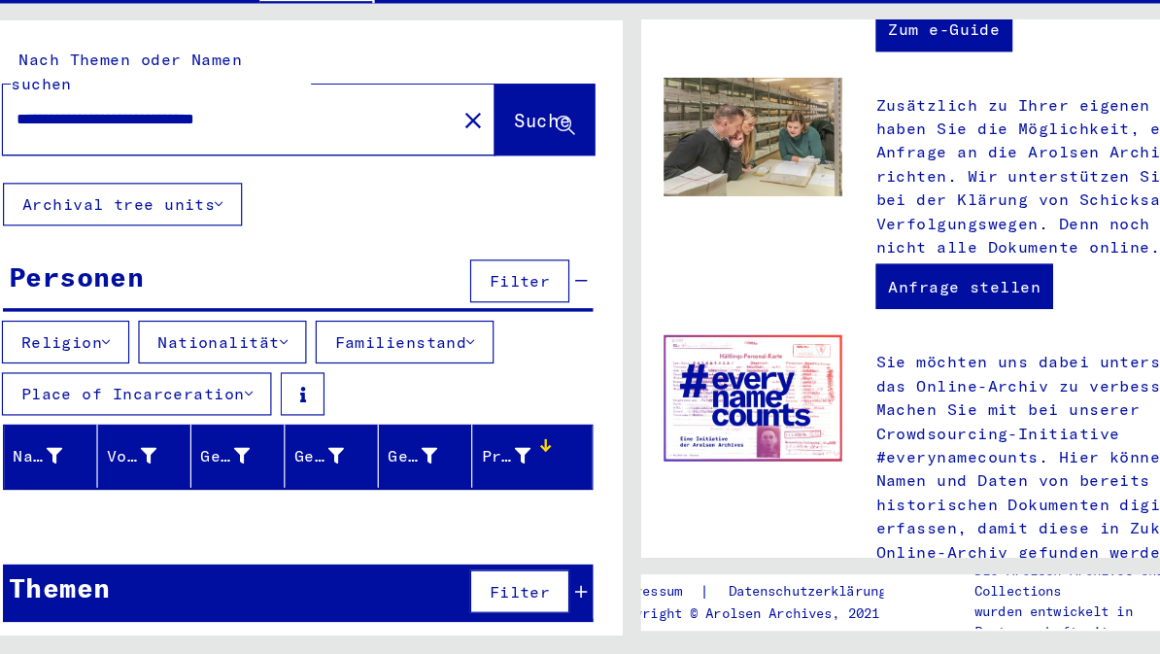
scroll to position [0, 0]
click at [479, 185] on span "Suche" at bounding box center [503, 194] width 49 height 19
click at [515, 190] on icon at bounding box center [523, 198] width 17 height 17
click at [479, 185] on span "Suche" at bounding box center [503, 194] width 49 height 19
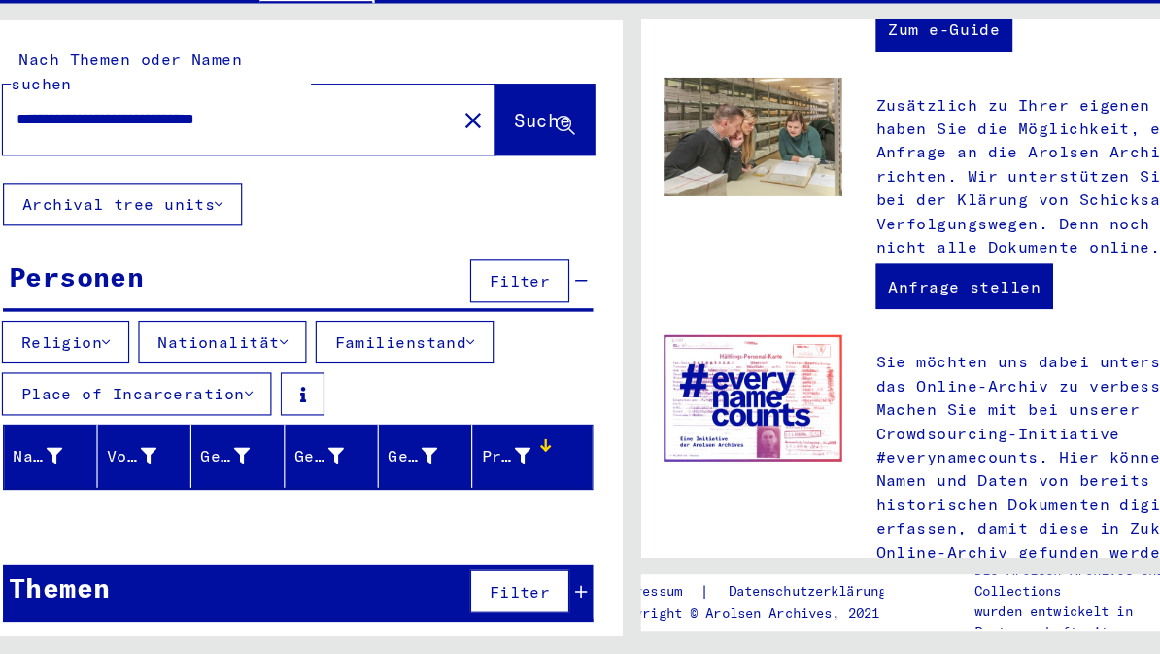
click at [303, 183] on input "**********" at bounding box center [228, 193] width 354 height 20
click at [196, 248] on button "Archival tree units" at bounding box center [142, 266] width 206 height 37
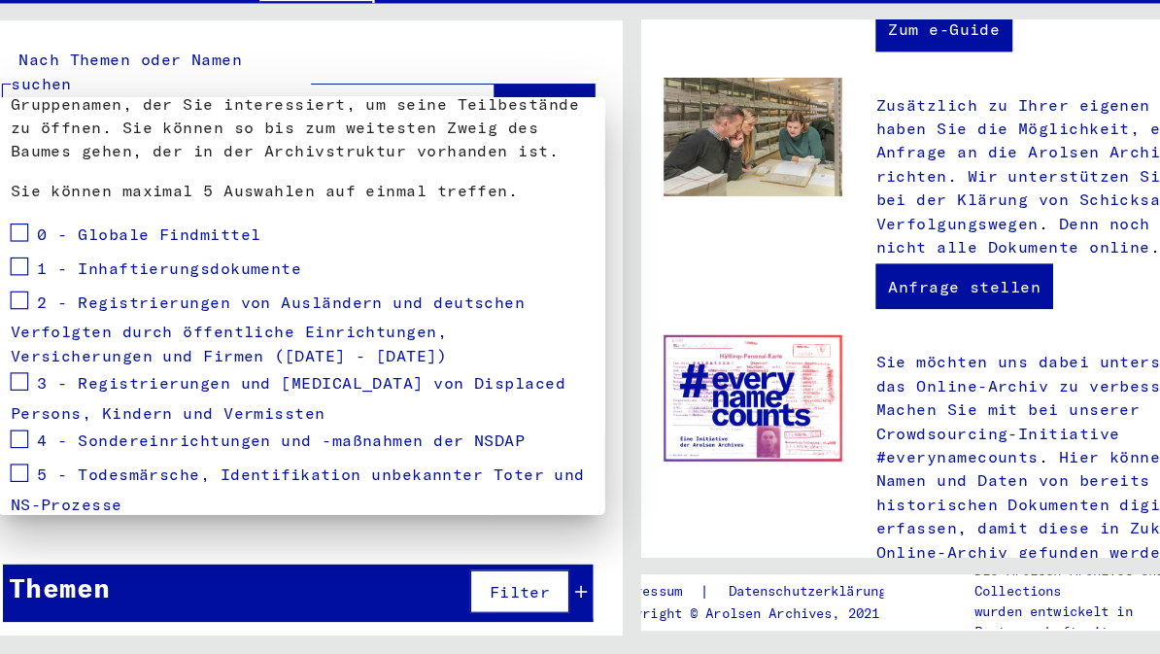
scroll to position [141, 0]
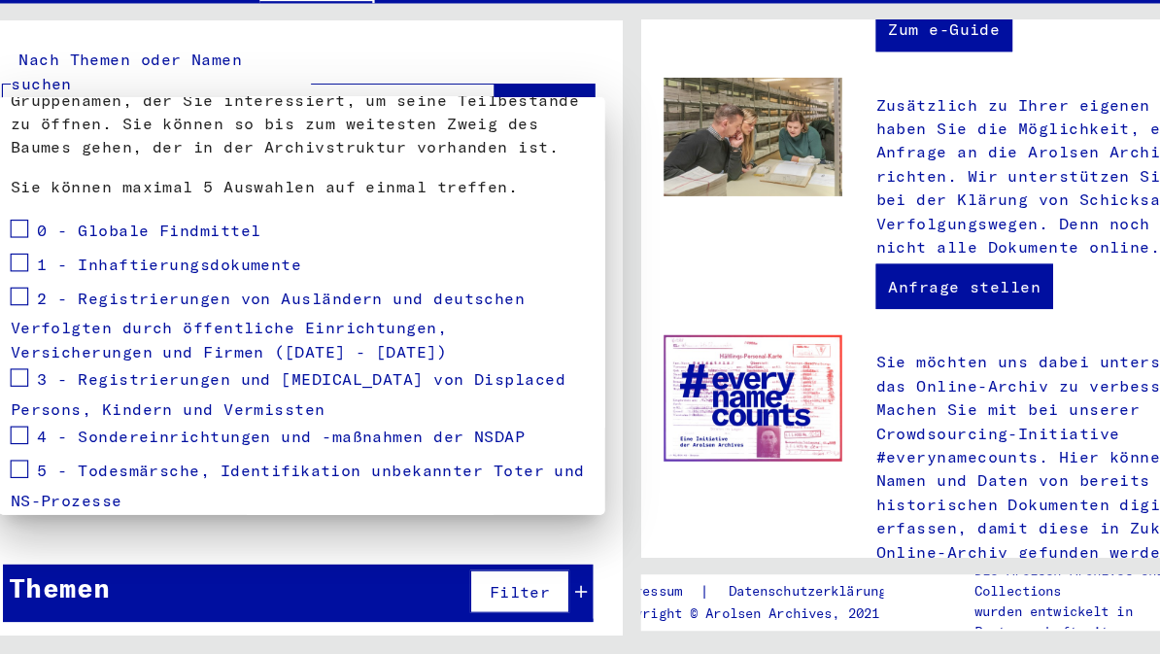
click at [45, 309] on span at bounding box center [53, 317] width 16 height 16
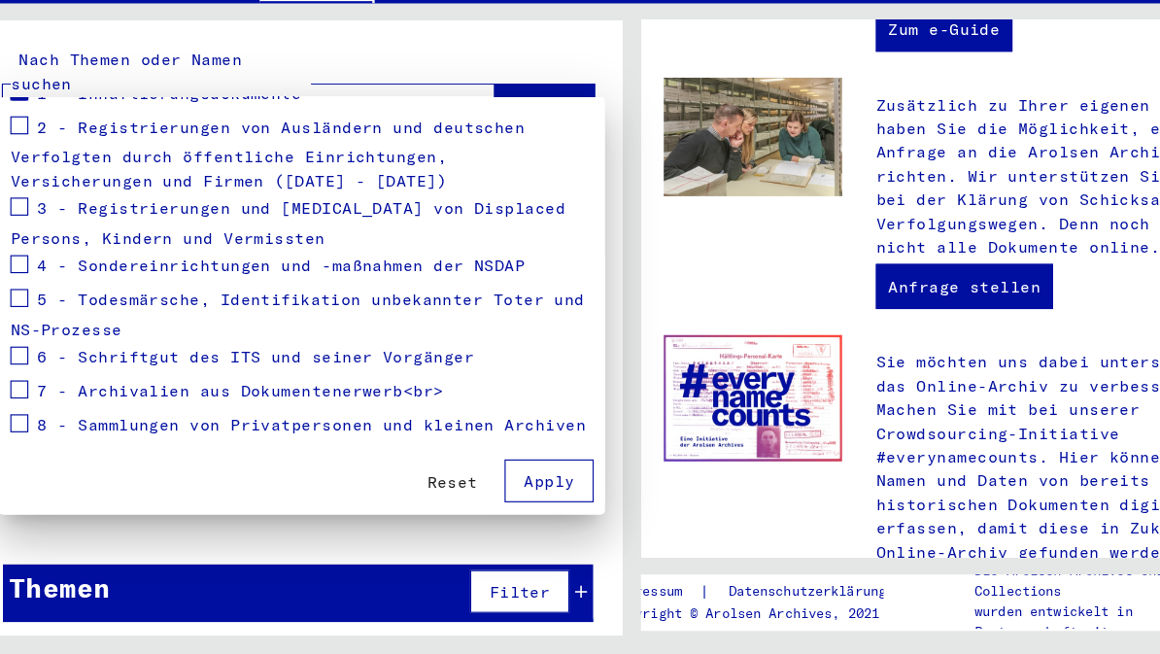
scroll to position [289, 0]
click at [487, 496] on span "Apply" at bounding box center [509, 504] width 44 height 17
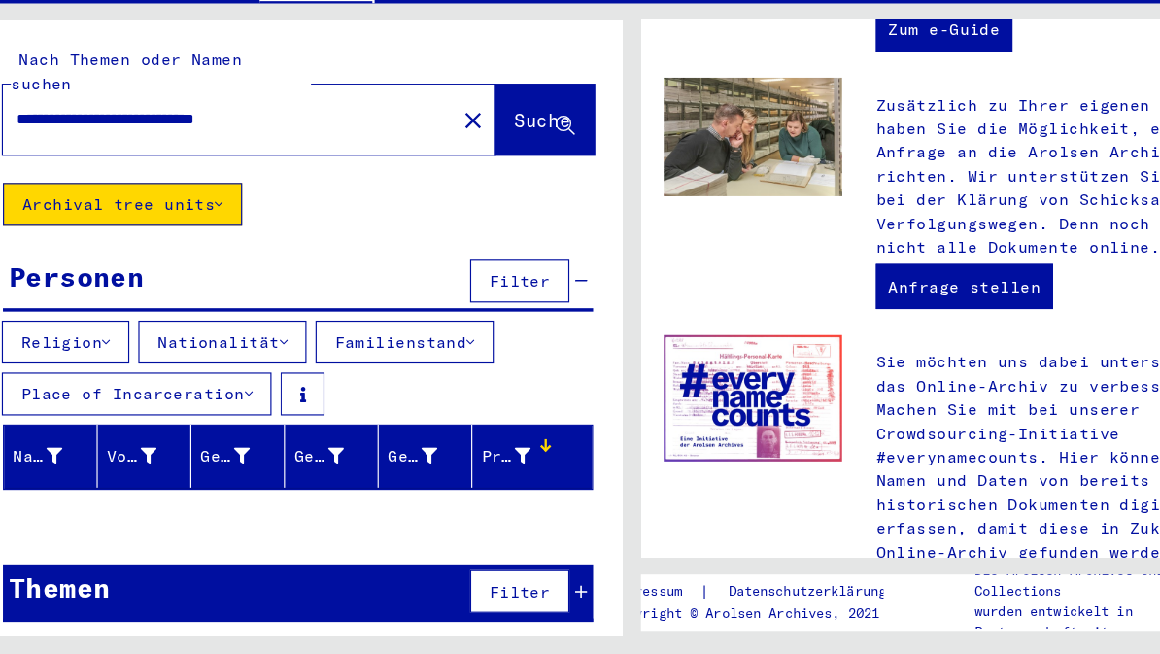
scroll to position [0, 0]
click at [465, 324] on span "Filter" at bounding box center [484, 332] width 52 height 17
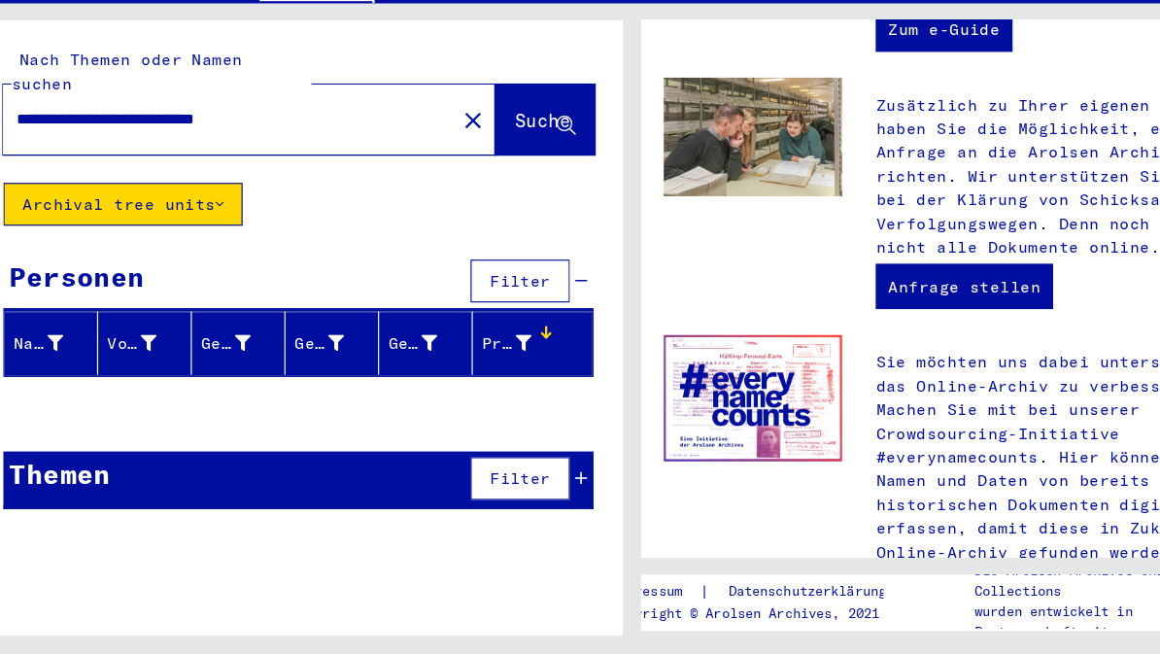
click at [468, 324] on span "Filter" at bounding box center [484, 332] width 52 height 17
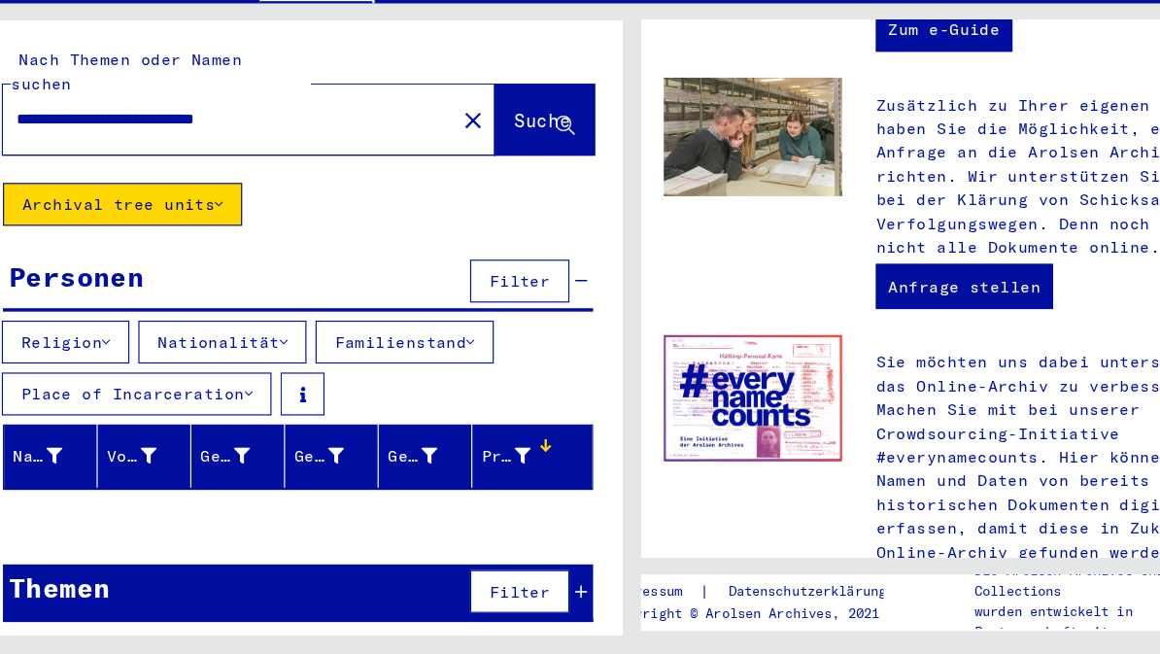
click at [199, 248] on button "Archival tree units" at bounding box center [142, 266] width 206 height 37
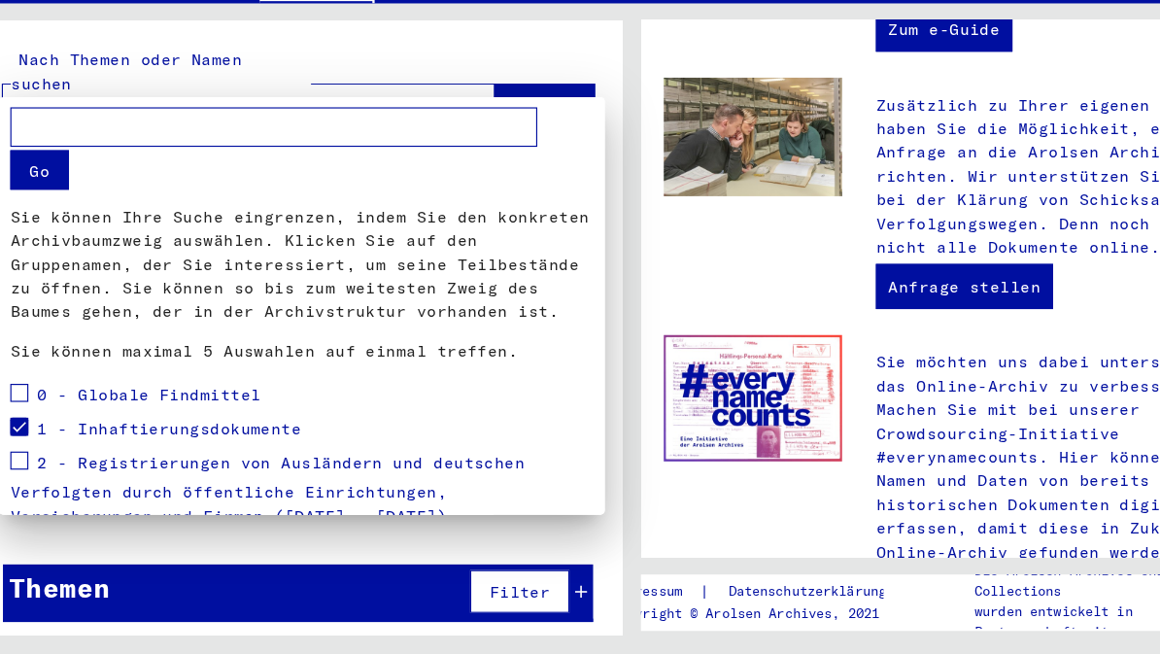
click at [395, 74] on div at bounding box center [580, 327] width 1160 height 654
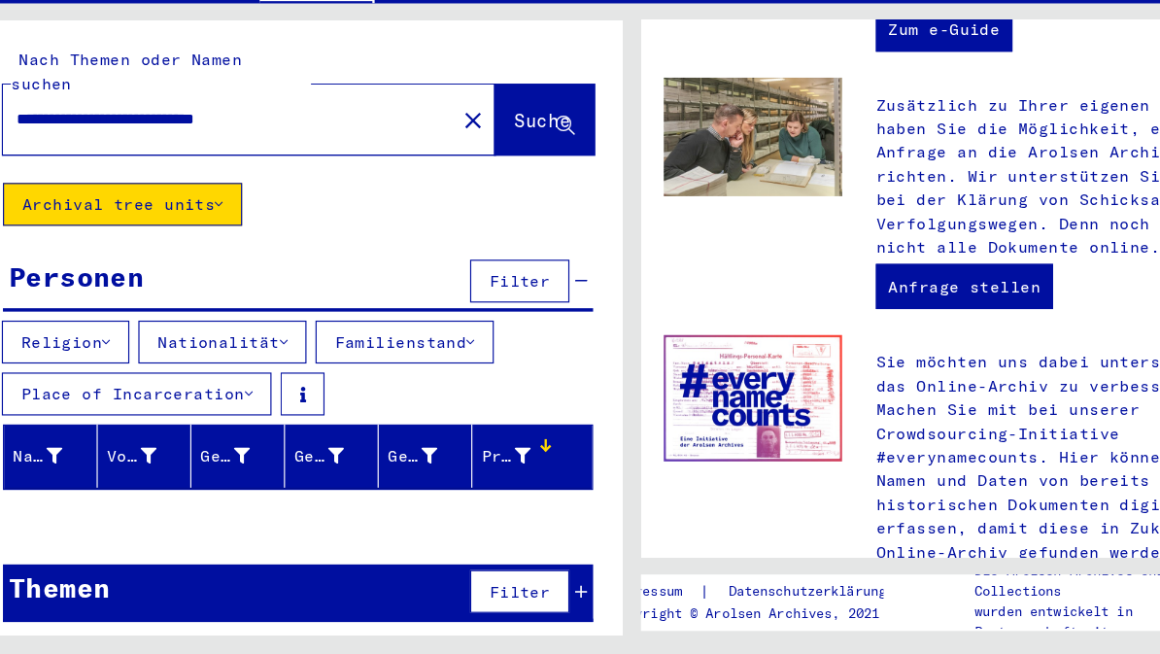
click at [323, 183] on input "**********" at bounding box center [228, 193] width 354 height 20
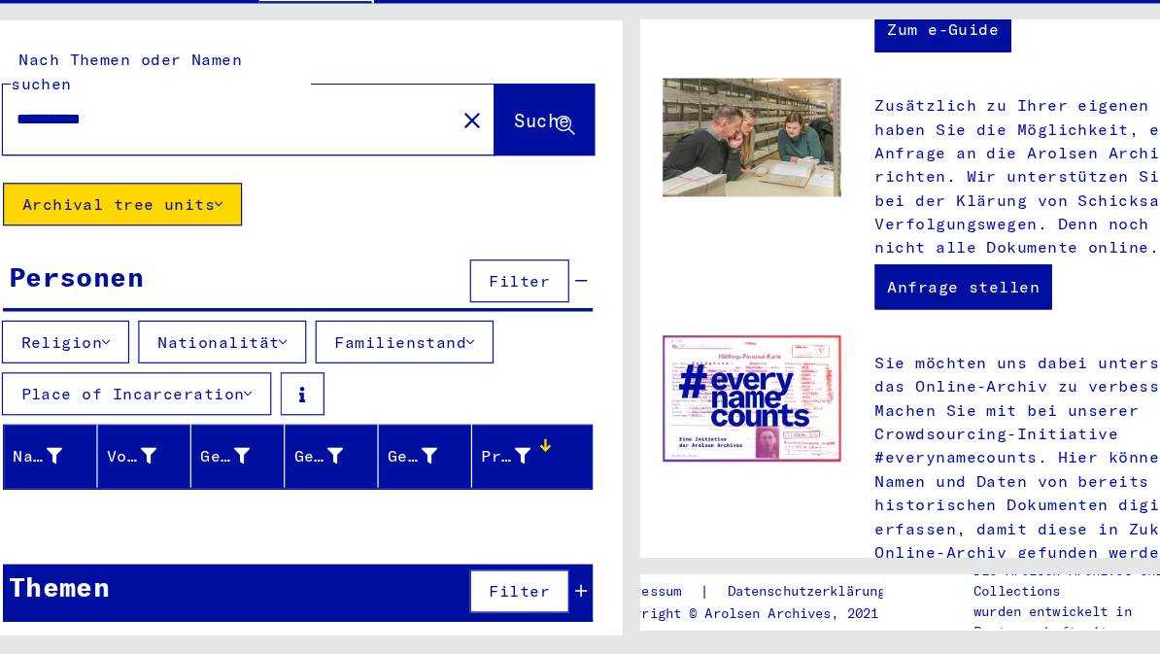
type input "**********"
click at [479, 185] on span "Suche" at bounding box center [503, 194] width 49 height 19
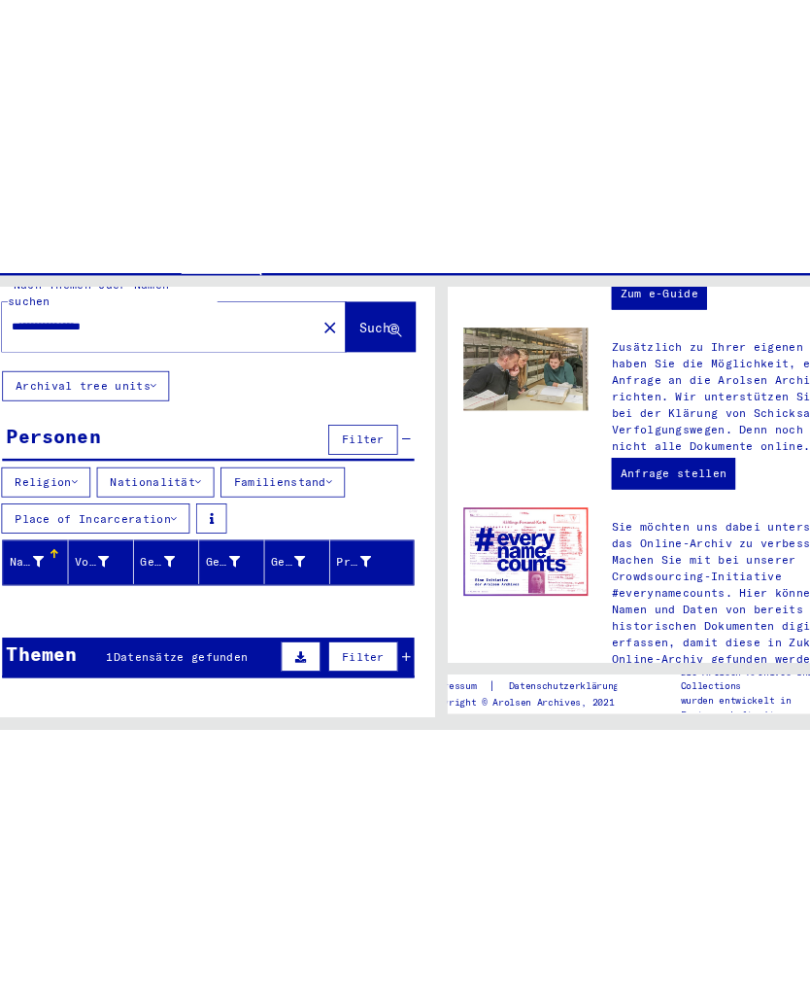
scroll to position [36, 0]
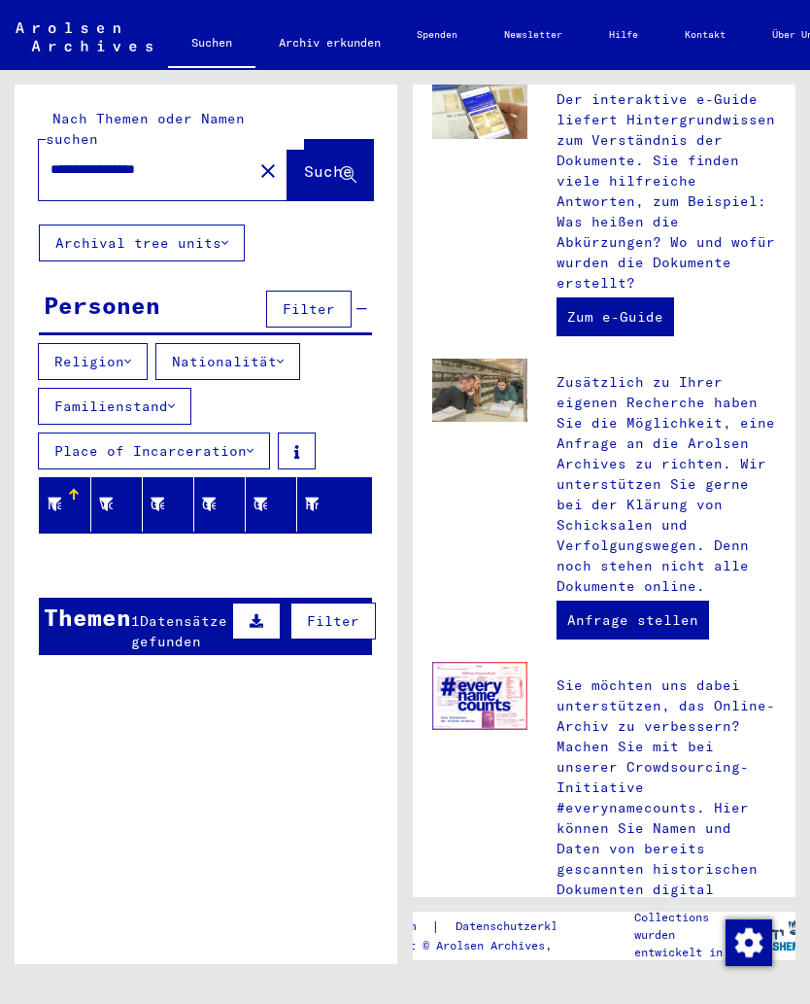
click at [177, 612] on span "Datensätze gefunden" at bounding box center [179, 631] width 96 height 38
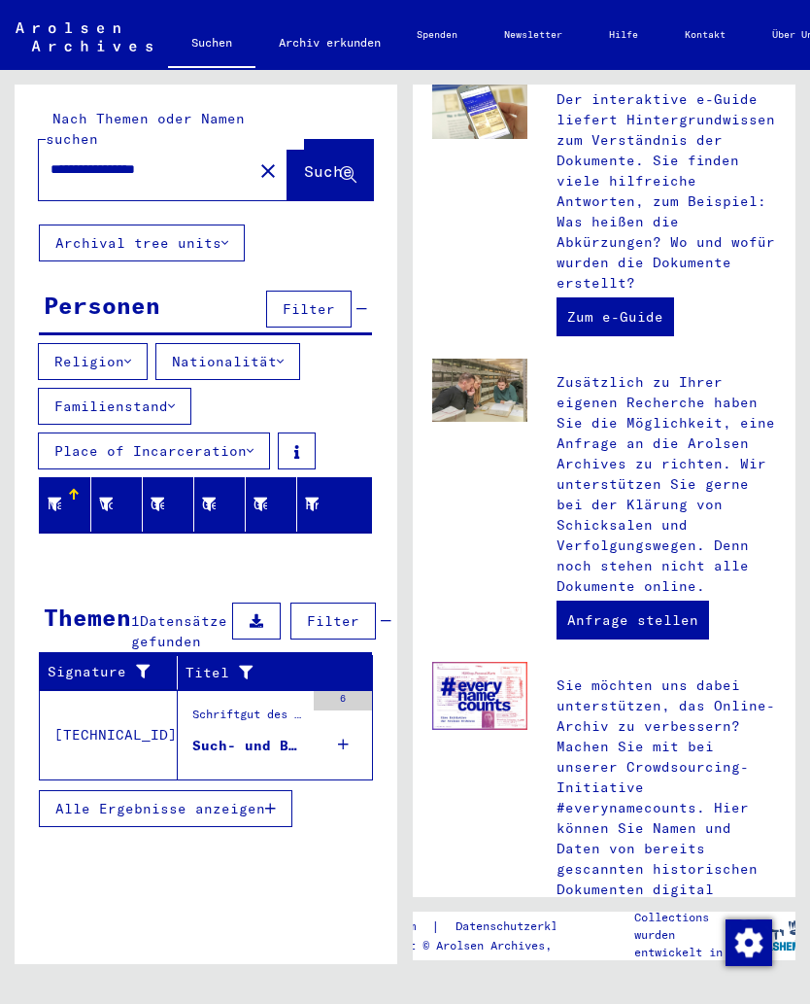
scroll to position [0, 0]
click at [246, 653] on button "Alle Ergebnisse anzeigen" at bounding box center [166, 808] width 254 height 37
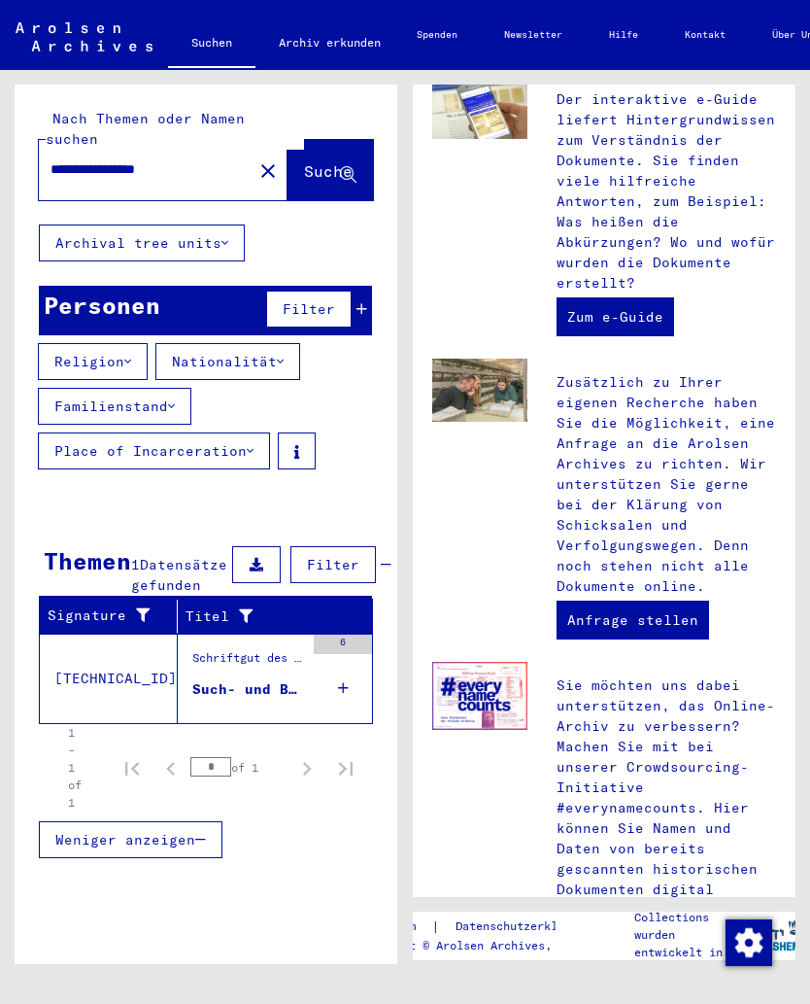
scroll to position [61, 0]
click at [279, 649] on div "Schriftgut des ITS und seiner Vorgänger > Bearbeitung von Anfragen > Fallbezoge…" at bounding box center [248, 662] width 112 height 27
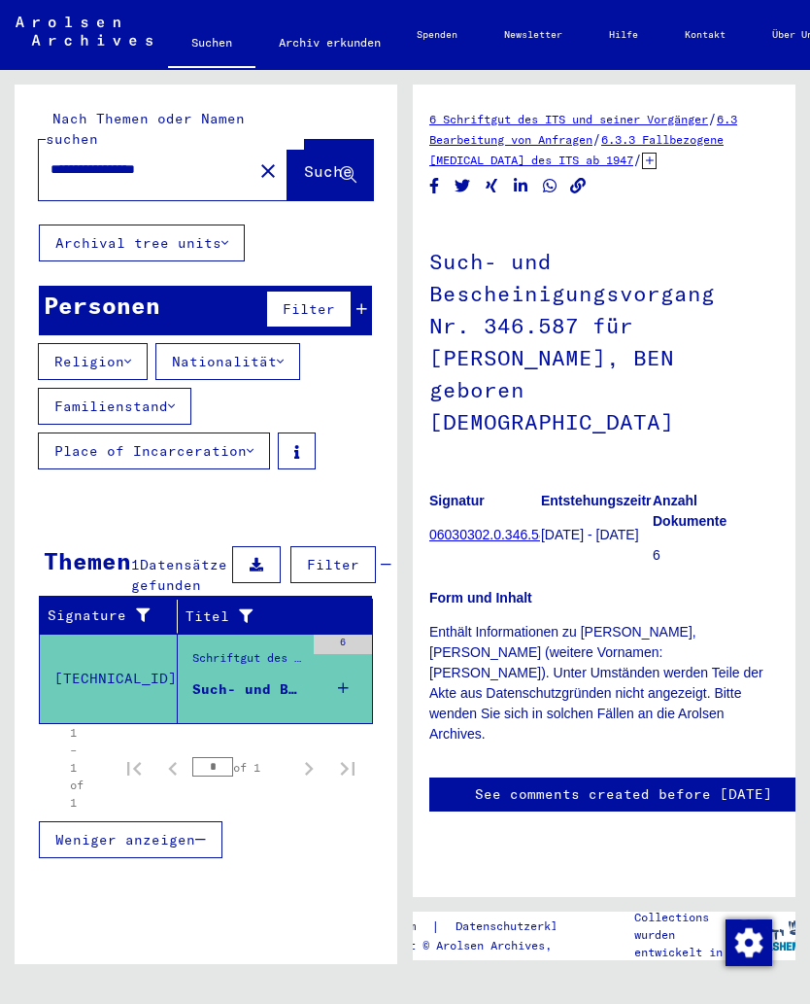
click at [527, 527] on link "06030302.0.346.587" at bounding box center [491, 535] width 124 height 16
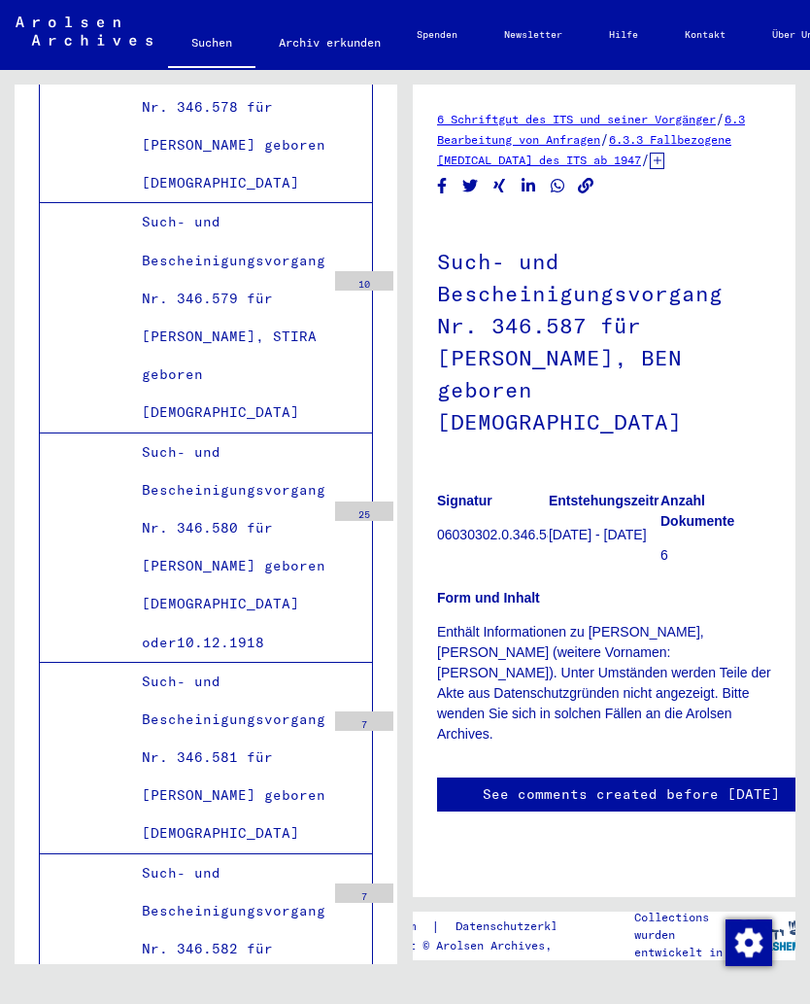
scroll to position [54478, 0]
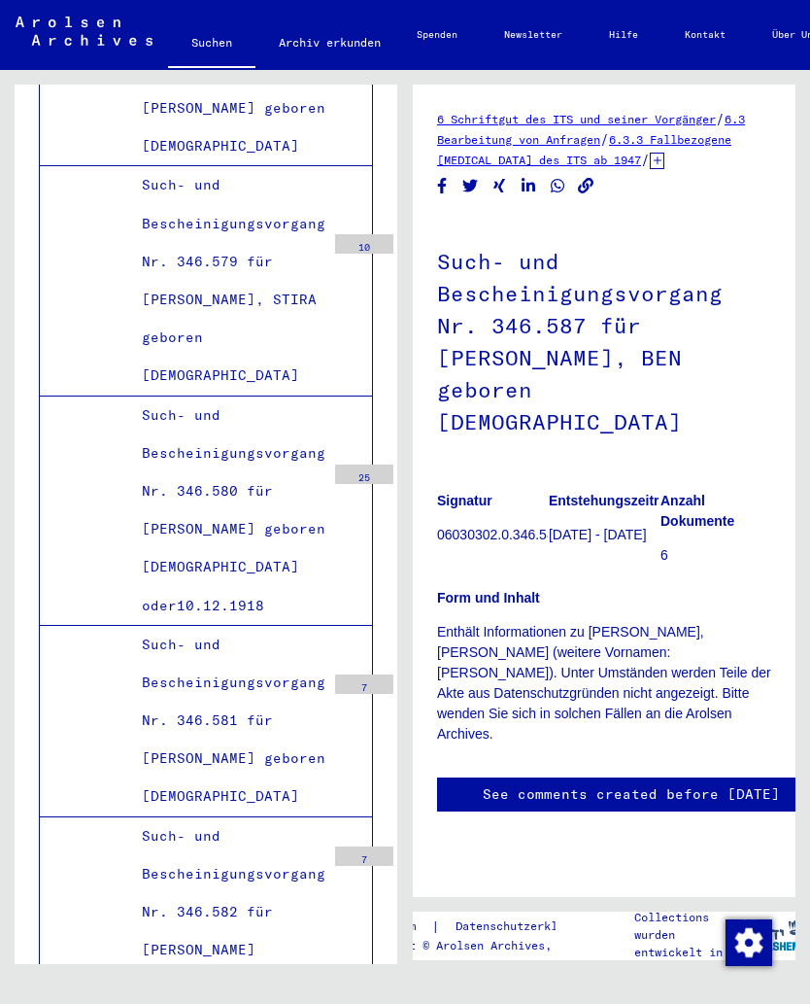
scroll to position [7, 0]
click at [607, 112] on link "6 Schriftgut des ITS und seiner Vorgänger" at bounding box center [576, 119] width 279 height 15
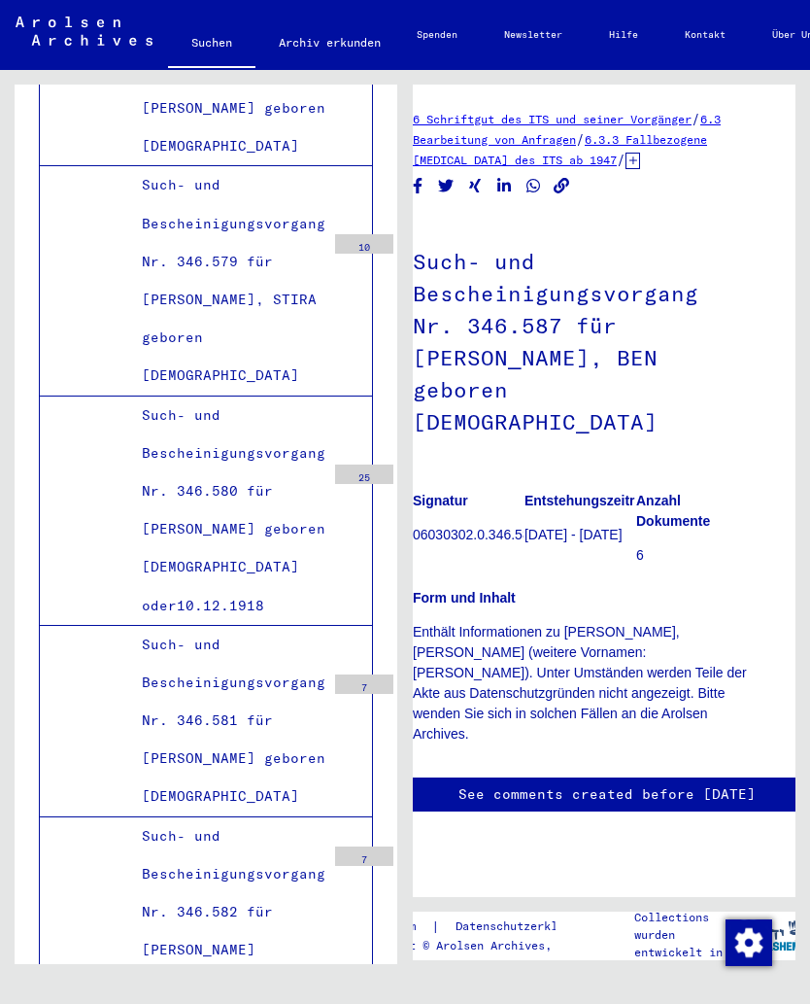
scroll to position [0, 24]
click at [579, 136] on link "6.3 Bearbeitung von Anfragen" at bounding box center [567, 129] width 308 height 35
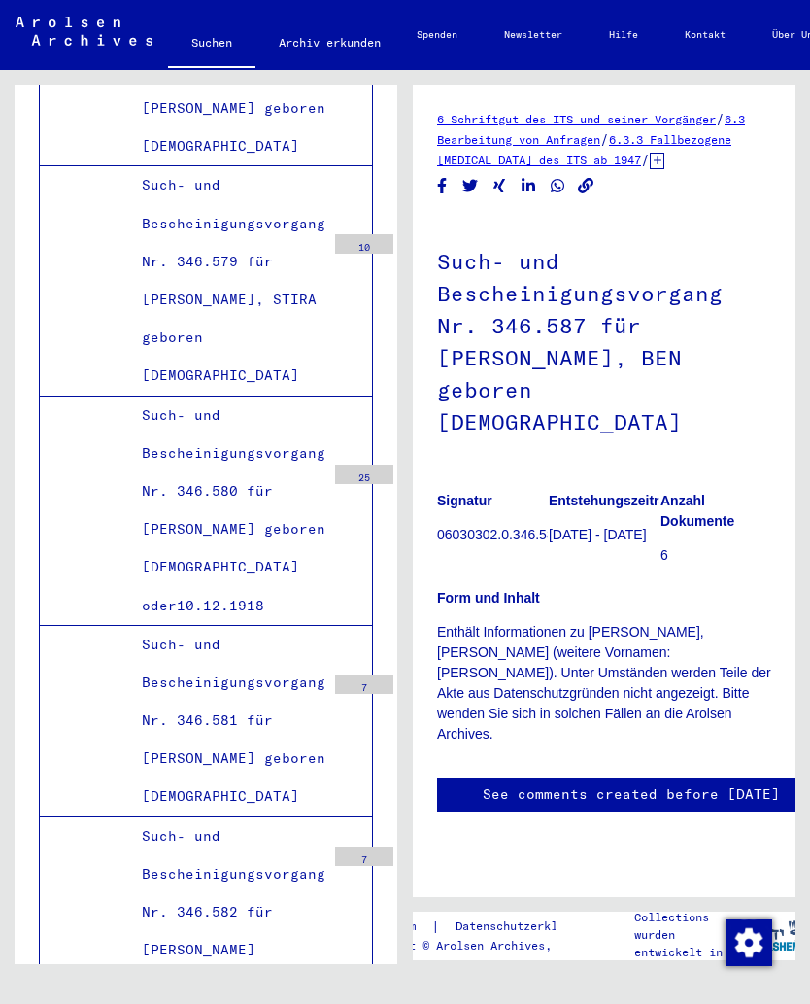
click at [696, 143] on link "6.3.3 Fallbezogene [MEDICAL_DATA] des ITS ab 1947" at bounding box center [584, 149] width 294 height 35
click at [683, 622] on p "Enthält Informationen zu [PERSON_NAME], [PERSON_NAME] (weitere Vornamen: [PERSO…" at bounding box center [604, 683] width 334 height 122
click at [674, 545] on p "6" at bounding box center [716, 555] width 111 height 20
click at [608, 525] on p "[DATE] - [DATE]" at bounding box center [604, 535] width 111 height 20
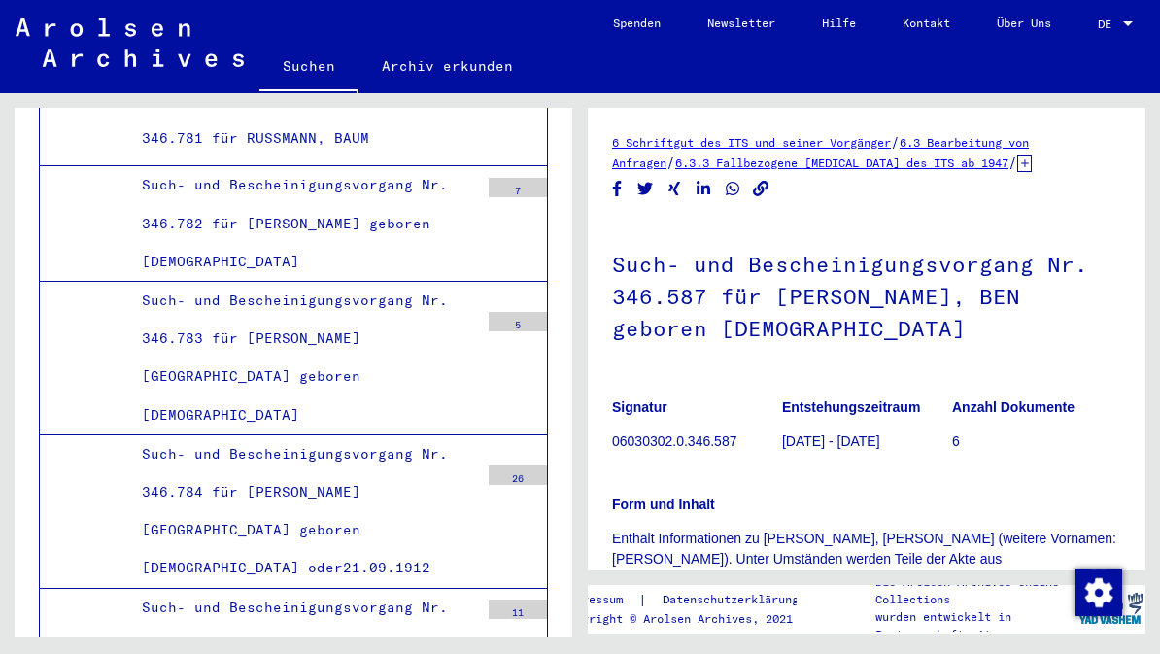
scroll to position [49979, 0]
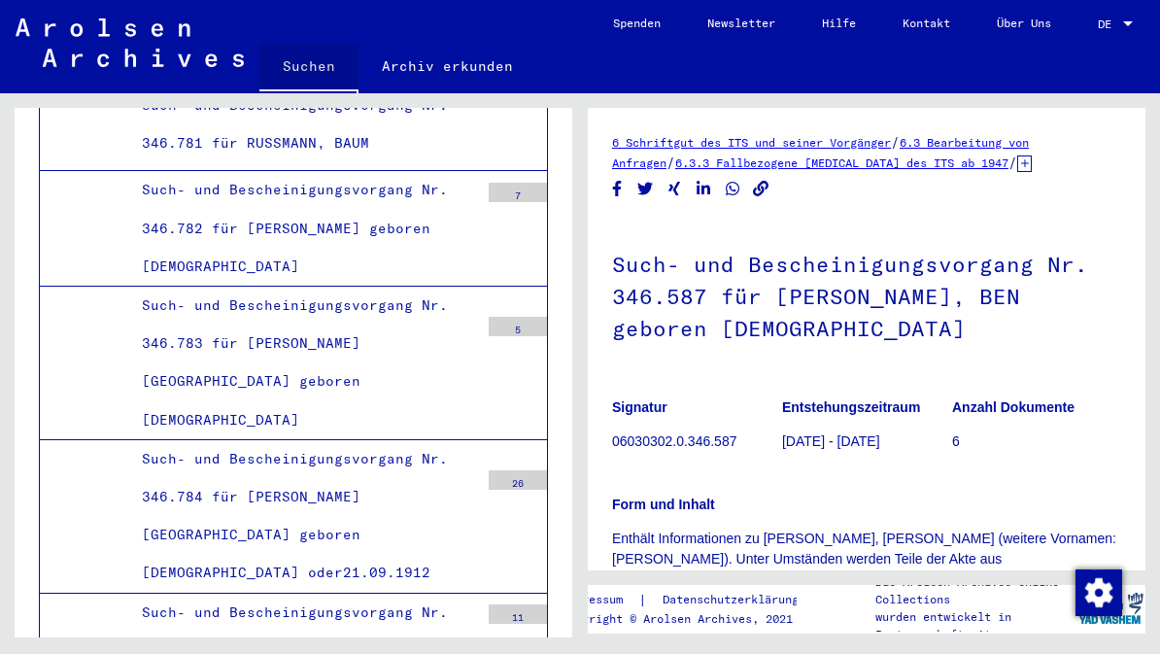
click at [320, 67] on link "Suchen" at bounding box center [308, 68] width 99 height 51
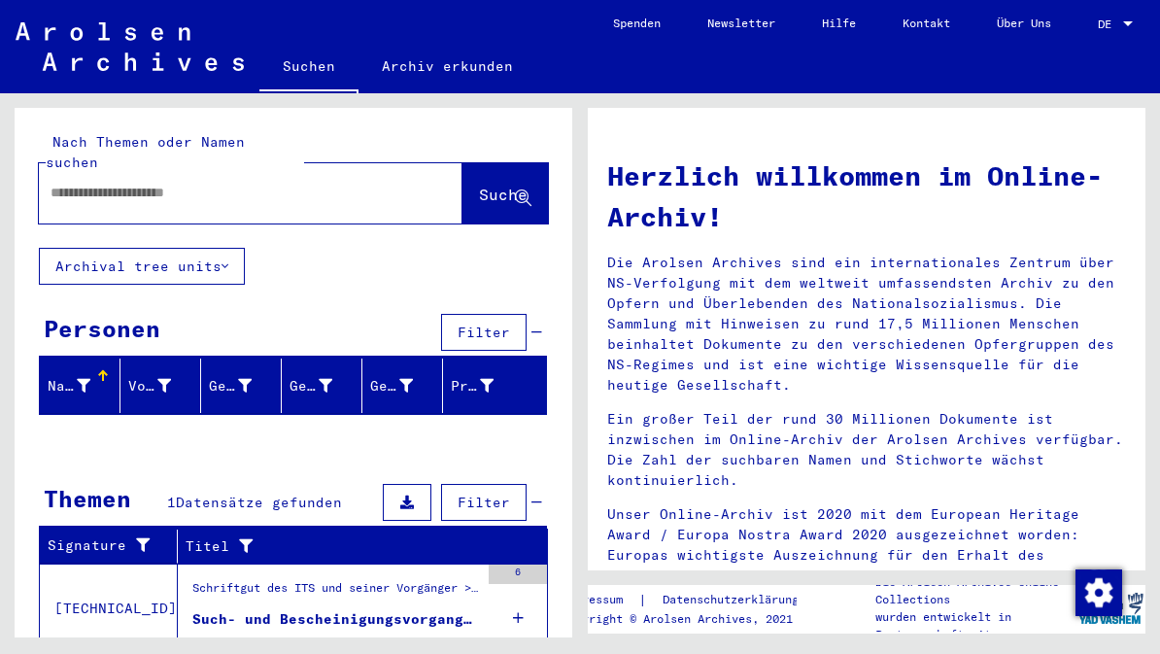
click at [238, 183] on input "text" at bounding box center [228, 193] width 354 height 20
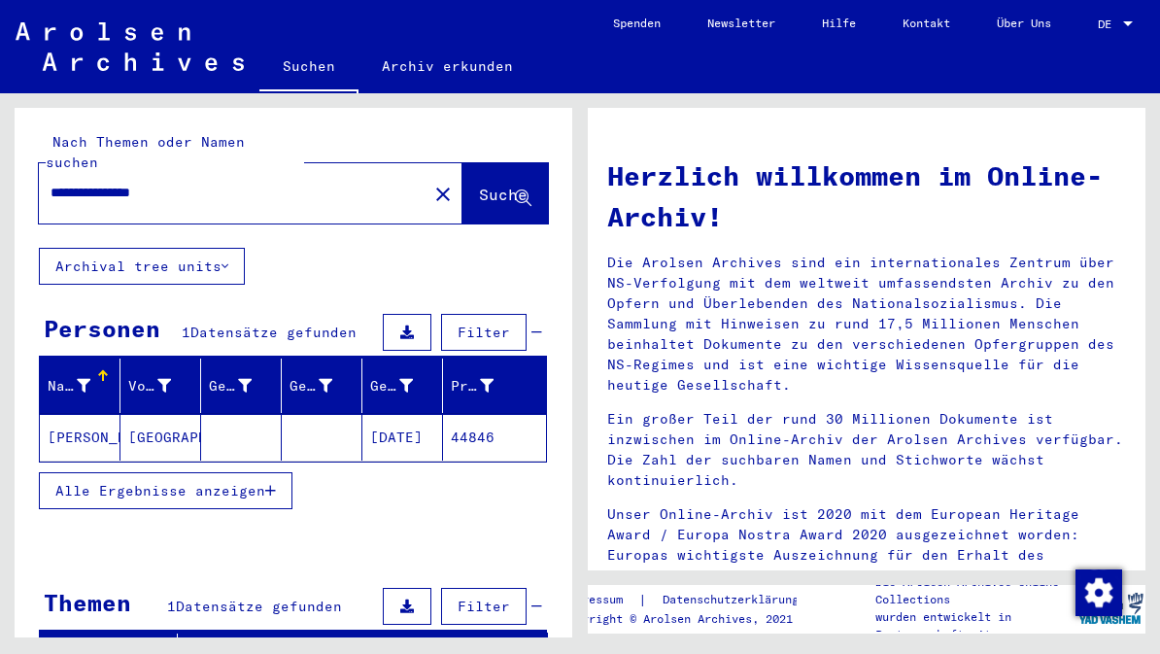
click at [496, 417] on mat-cell "44846" at bounding box center [494, 437] width 103 height 47
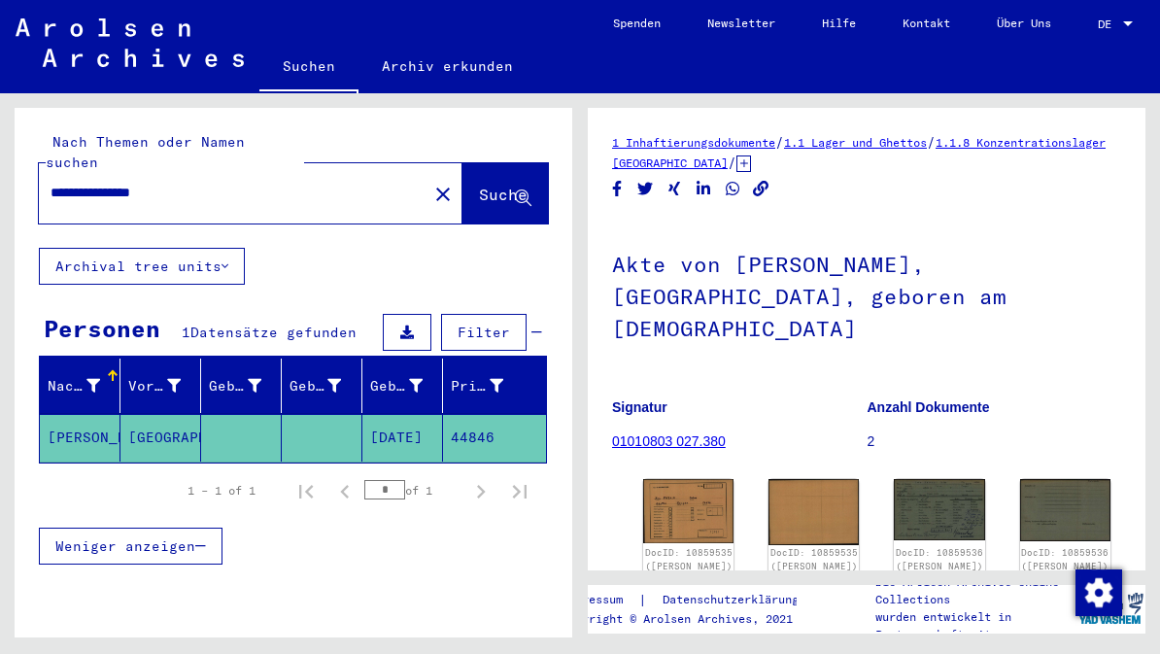
click at [418, 424] on mat-cell "[DATE]" at bounding box center [402, 438] width 81 height 48
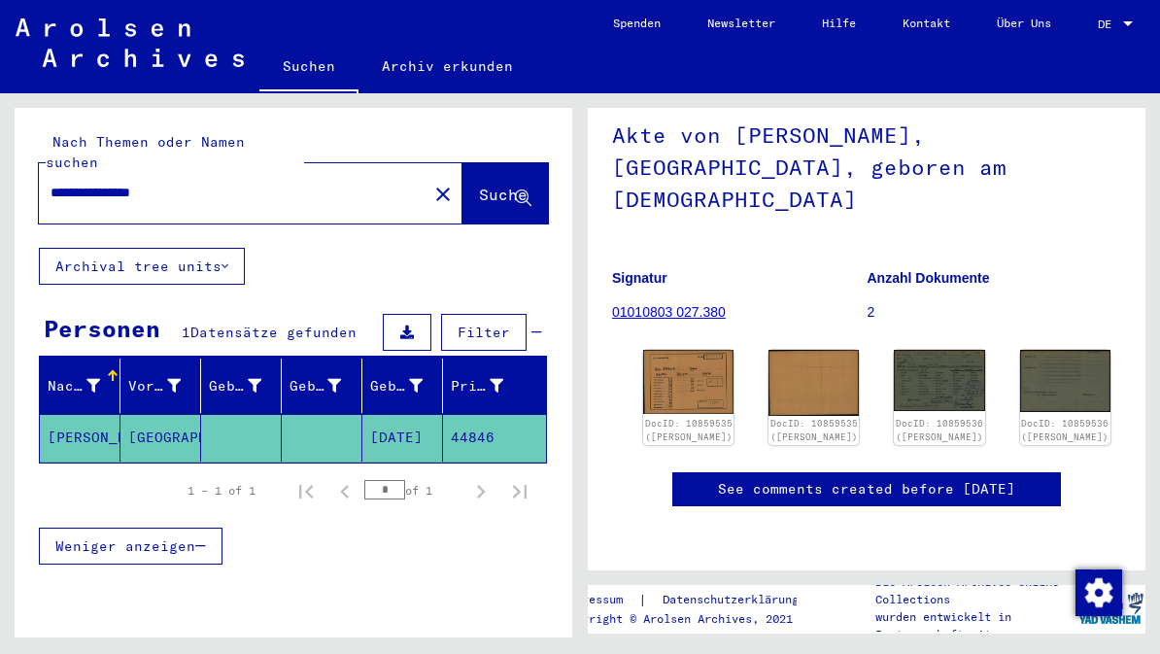
scroll to position [729, 0]
click at [413, 326] on icon at bounding box center [407, 333] width 14 height 14
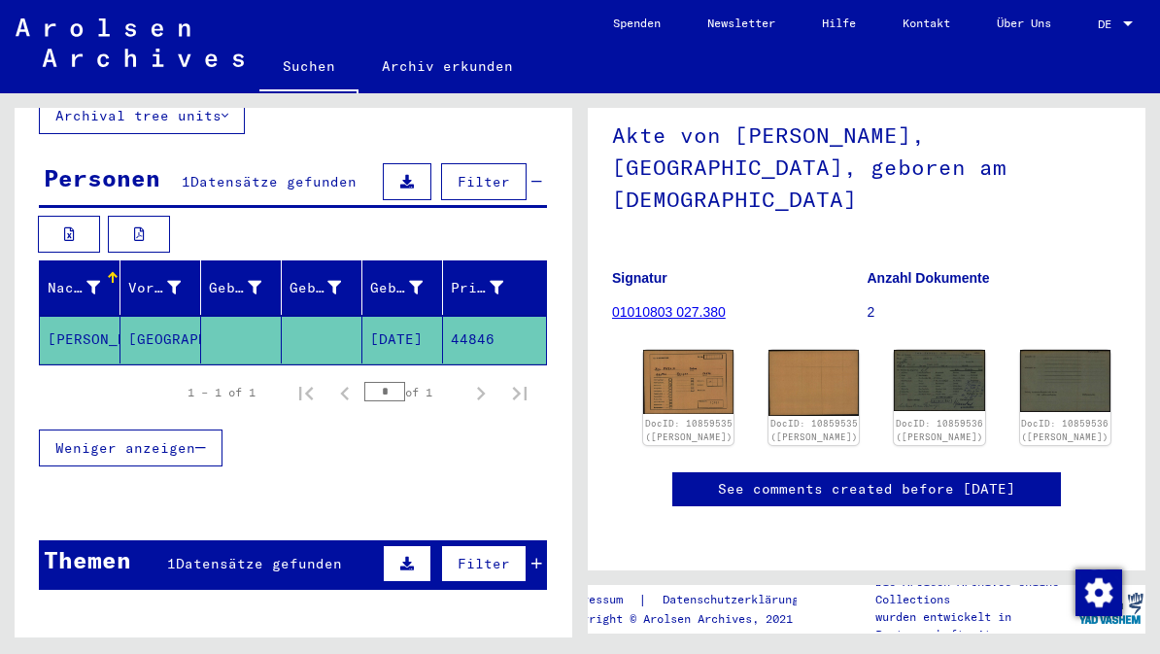
scroll to position [149, 0]
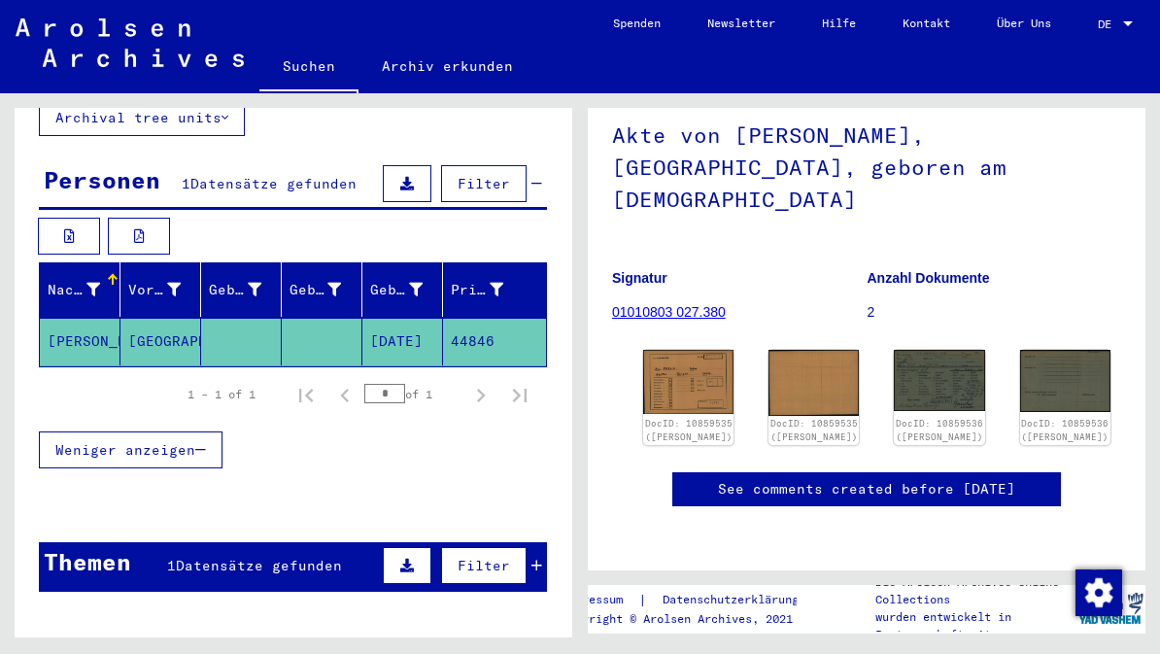
click at [288, 557] on span "Datensätze gefunden" at bounding box center [259, 565] width 166 height 17
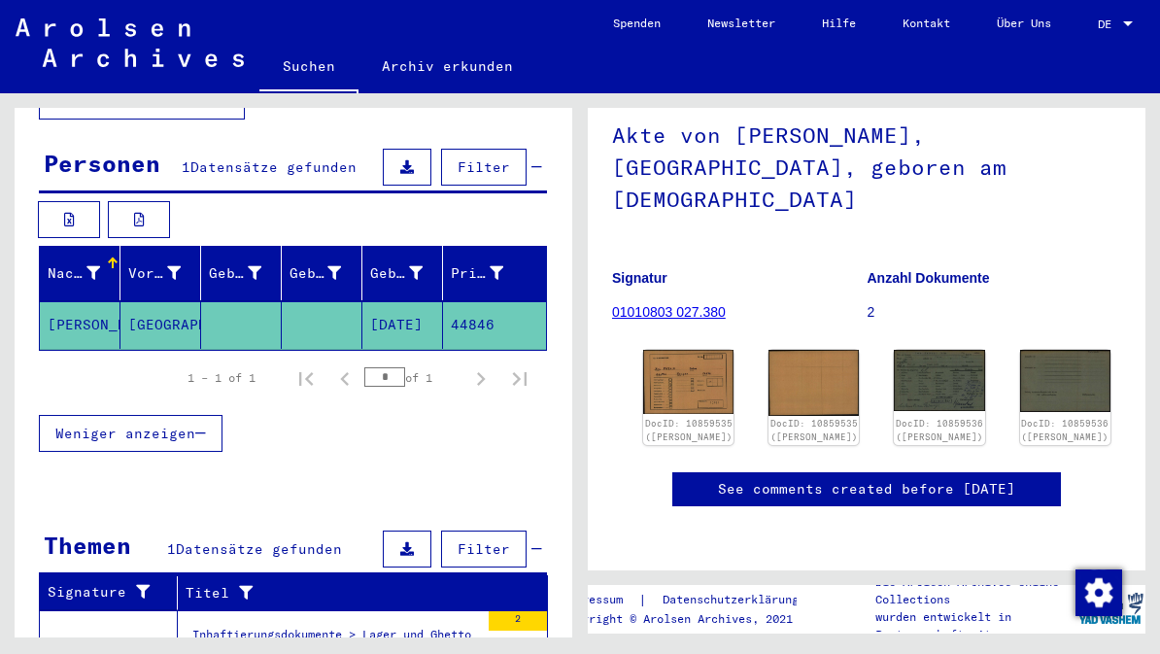
scroll to position [164, 0]
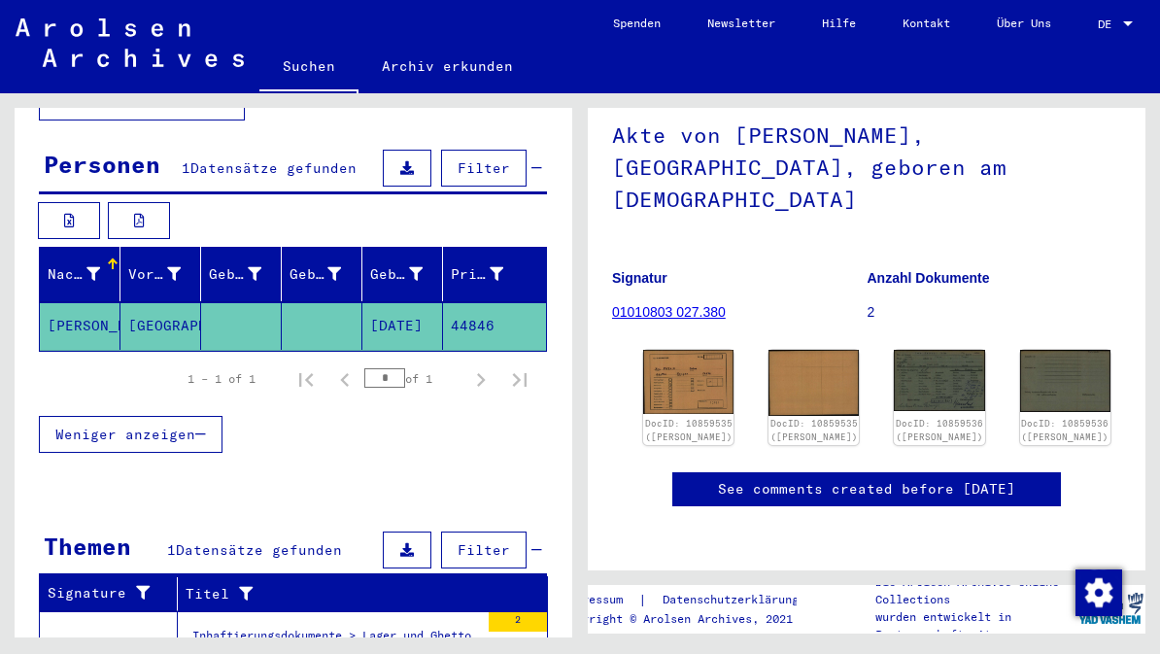
click at [392, 631] on div "Inhaftierungsdokumente > Lager und Ghettos > Konzentrationslager [GEOGRAPHIC_DA…" at bounding box center [335, 640] width 287 height 27
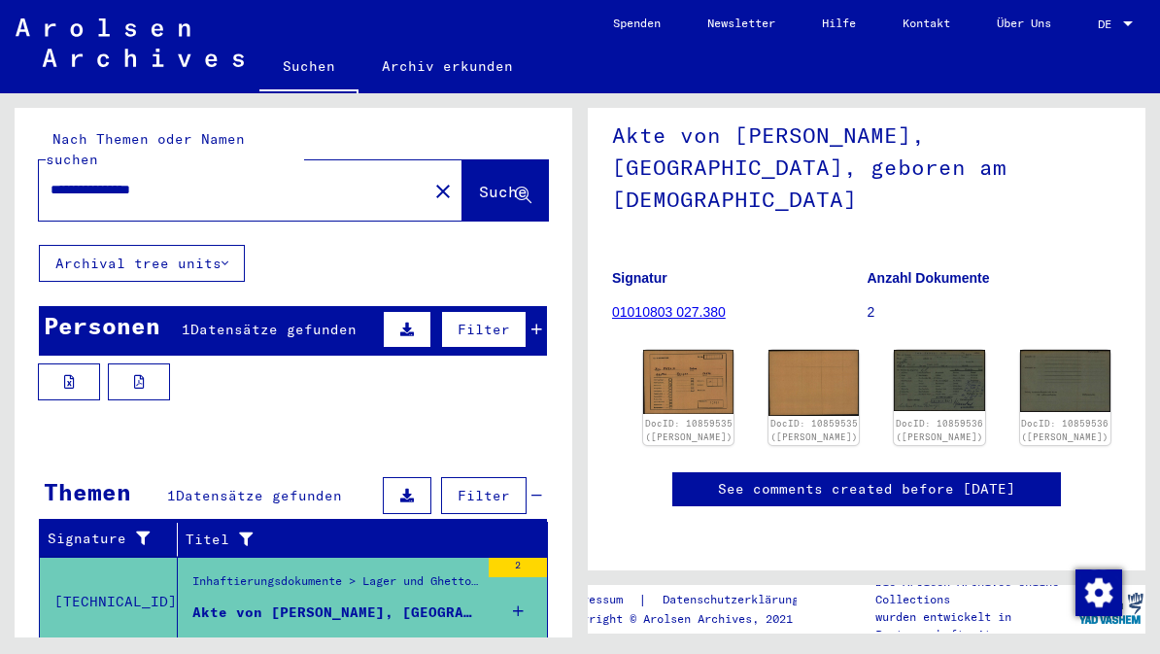
scroll to position [146, 0]
click at [897, 350] on img at bounding box center [939, 380] width 90 height 61
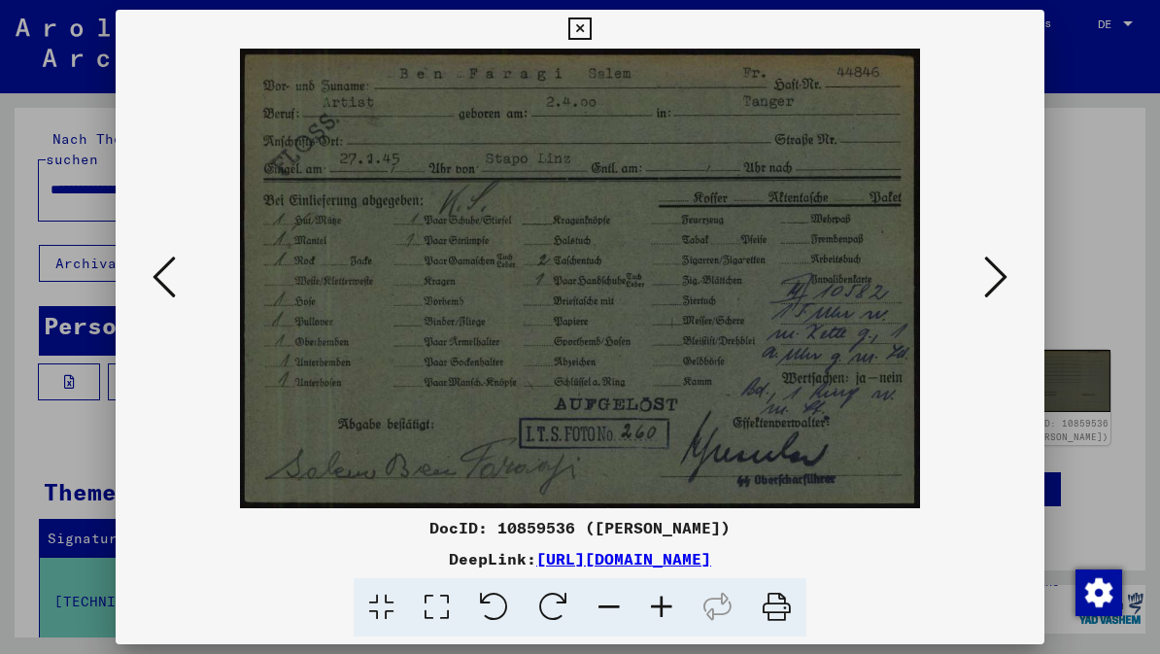
click at [1003, 279] on icon at bounding box center [995, 277] width 23 height 47
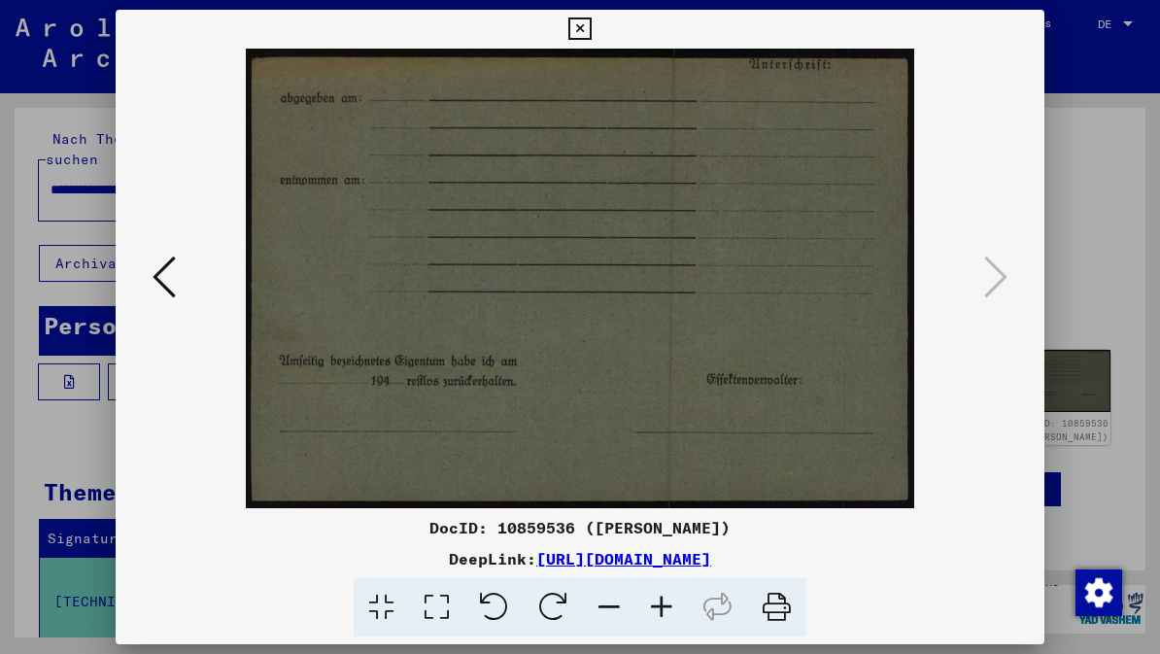
click at [1020, 292] on div at bounding box center [580, 279] width 928 height 460
click at [597, 42] on button at bounding box center [580, 29] width 34 height 39
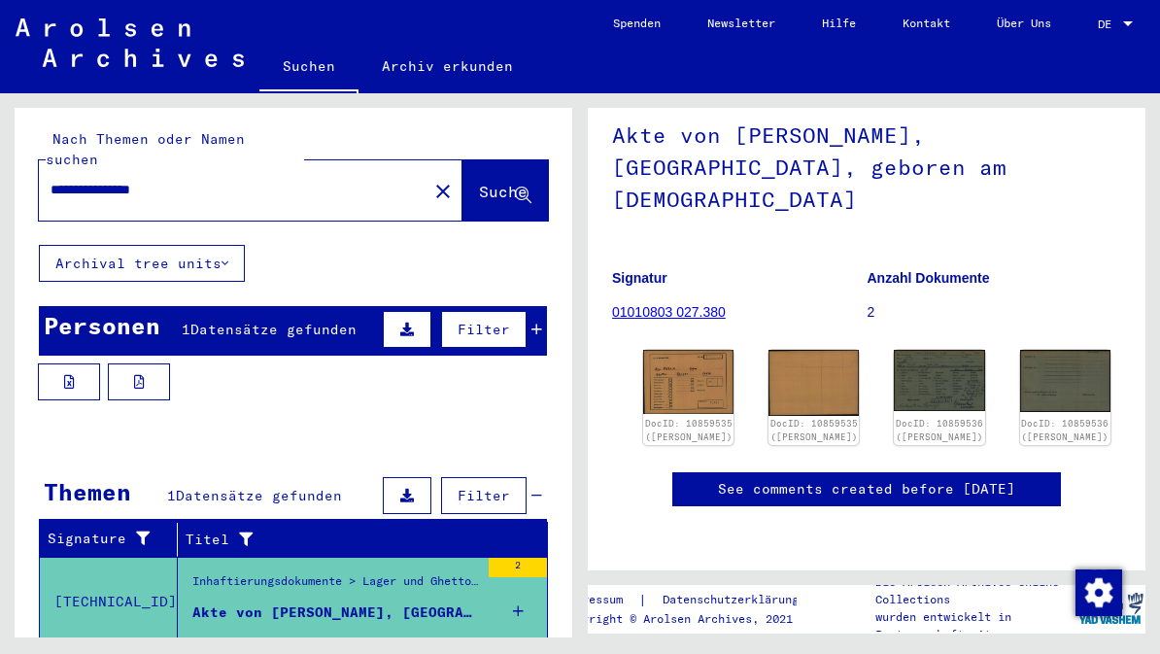
click at [205, 180] on input "**********" at bounding box center [233, 190] width 365 height 20
type input "**********"
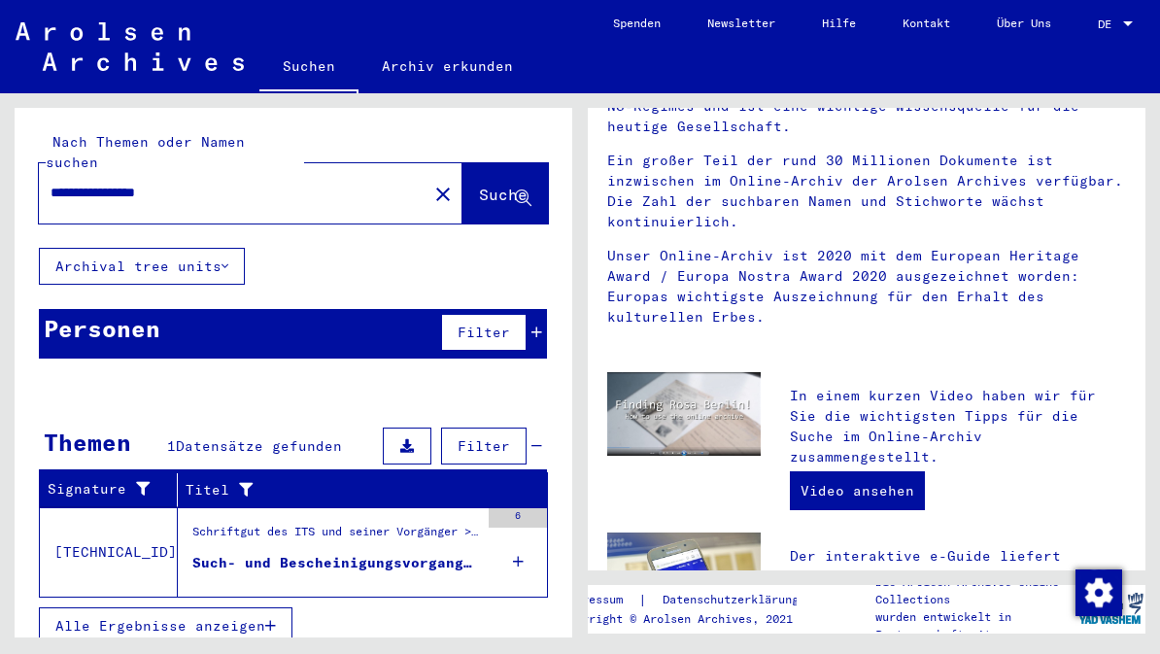
scroll to position [257, 0]
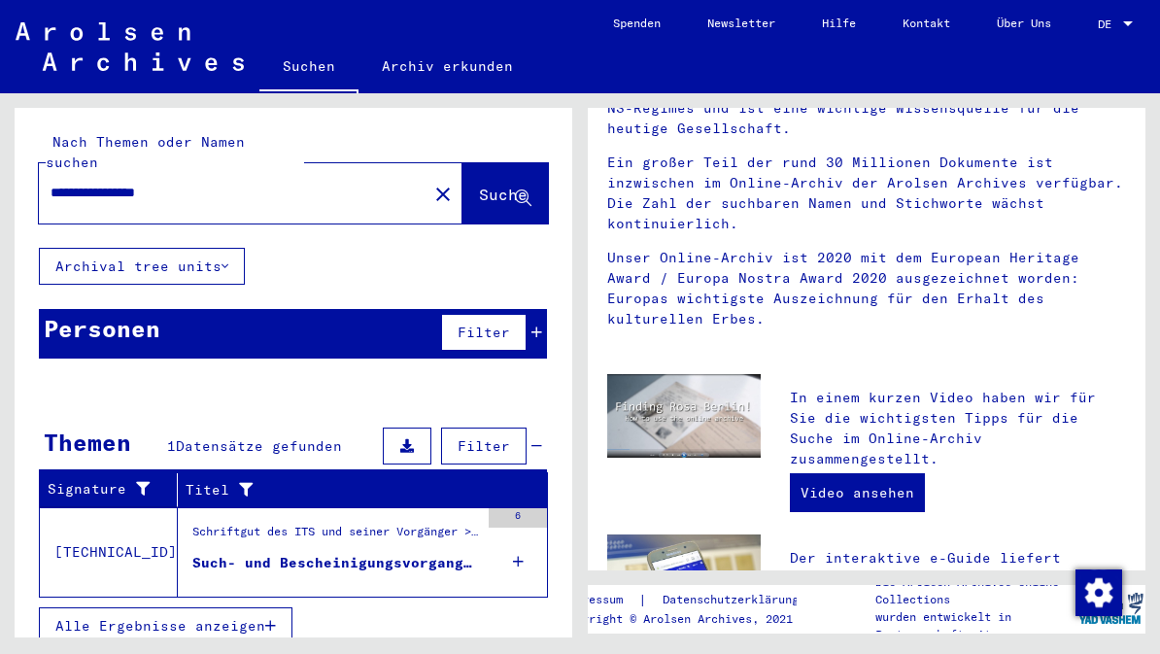
click at [423, 553] on div "Such- und Bescheinigungsvorgang Nr. 346.587 für [PERSON_NAME], BEN geboren [DEM…" at bounding box center [335, 563] width 287 height 20
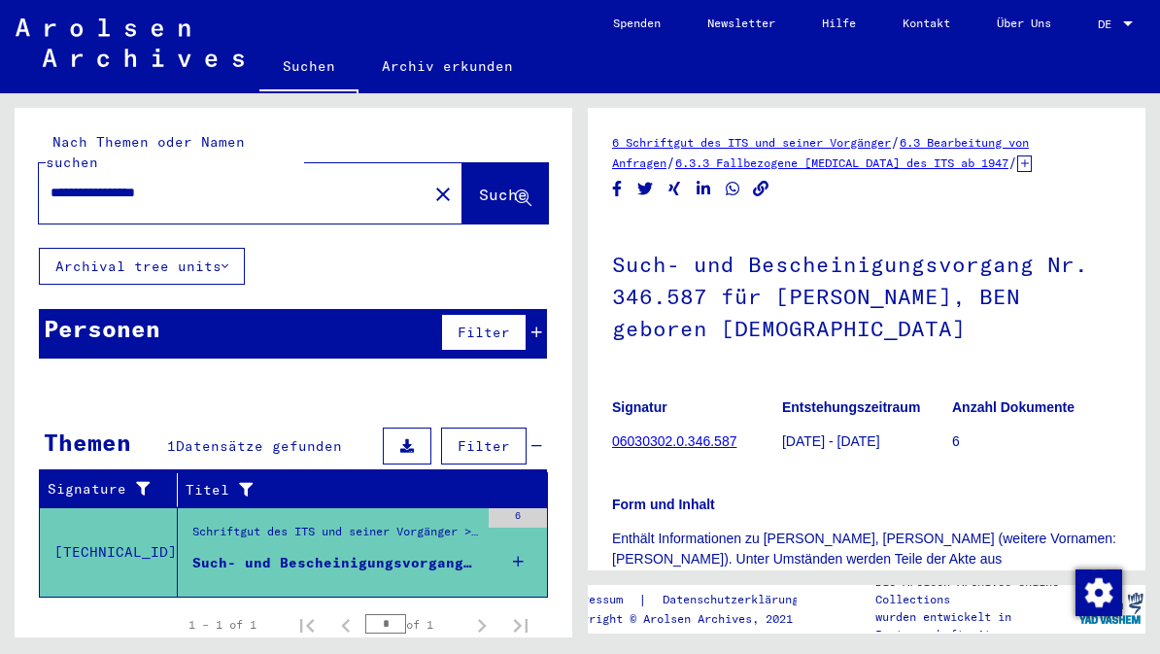
click at [704, 446] on link "06030302.0.346.587" at bounding box center [674, 441] width 124 height 16
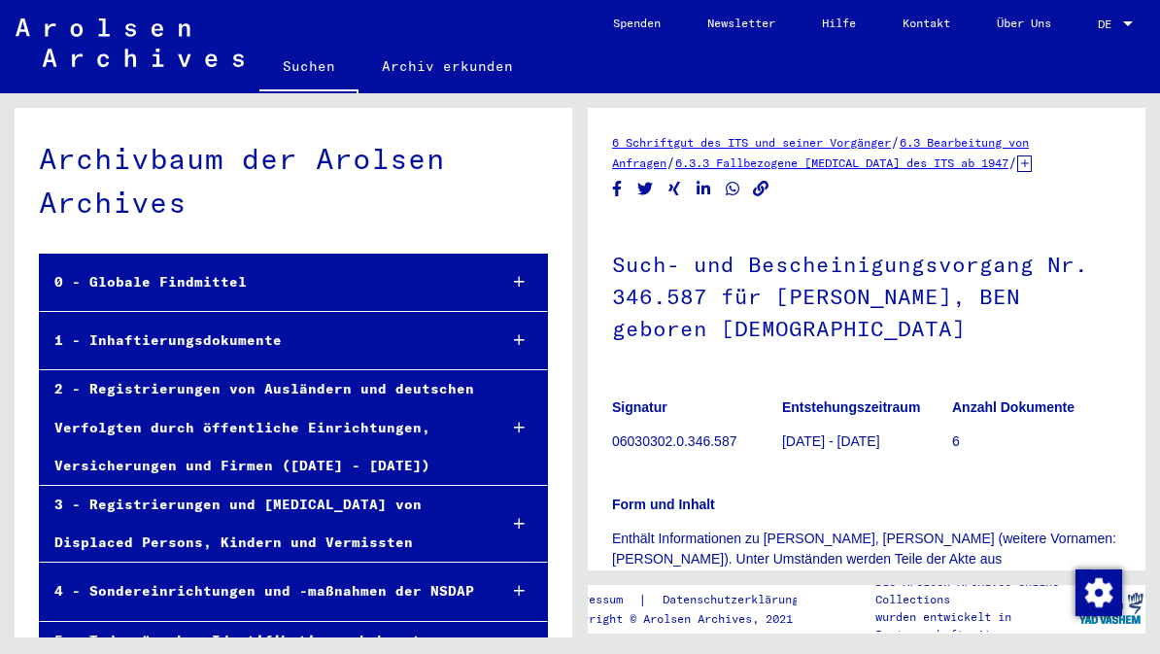
scroll to position [25471, 0]
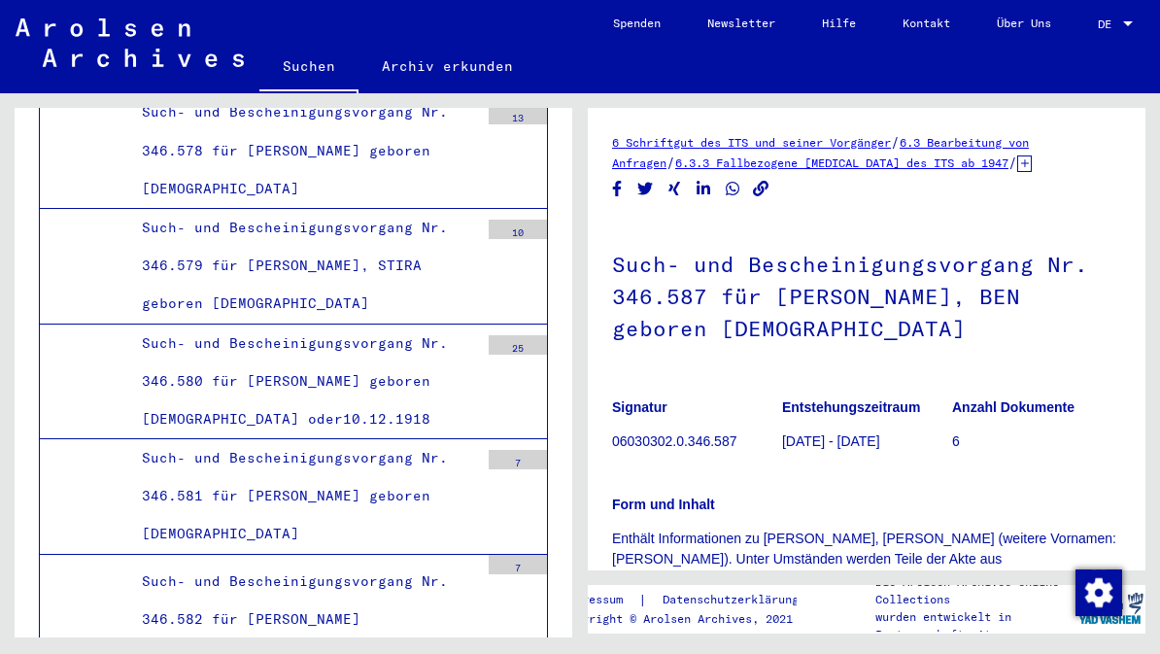
click at [962, 431] on p "6" at bounding box center [1036, 441] width 169 height 20
click at [994, 529] on p "Enthält Informationen zu [PERSON_NAME], [PERSON_NAME] (weitere Vornamen: [PERSO…" at bounding box center [866, 570] width 509 height 82
click at [990, 529] on p "Enthält Informationen zu [PERSON_NAME], [PERSON_NAME] (weitere Vornamen: [PERSO…" at bounding box center [866, 570] width 509 height 82
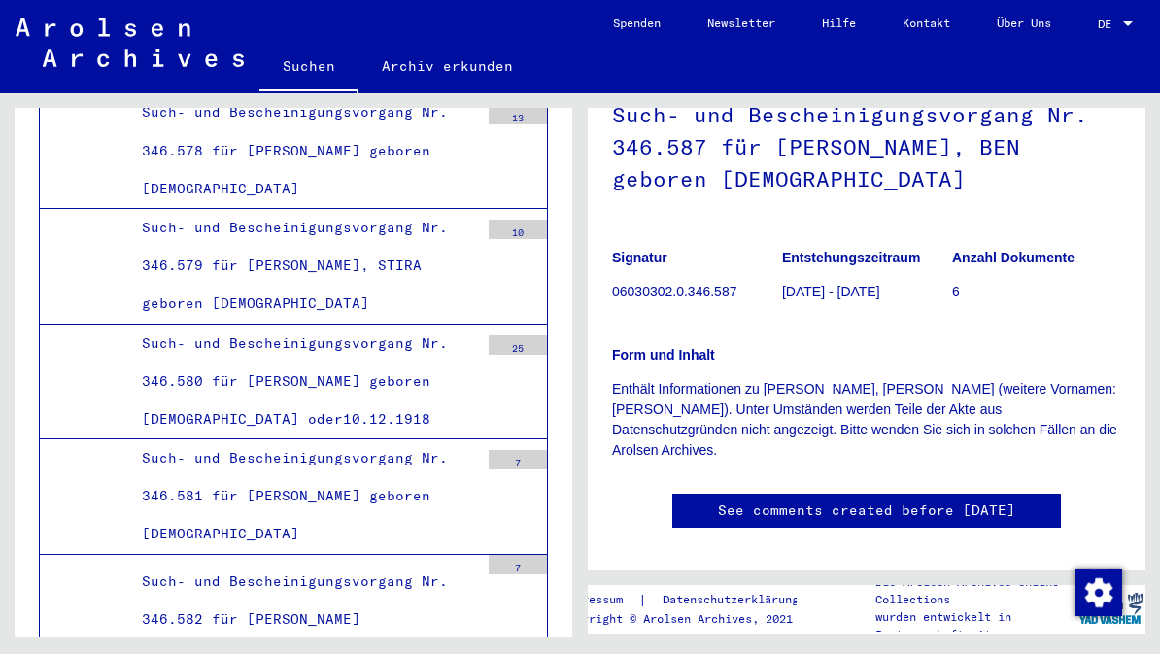
scroll to position [24, 0]
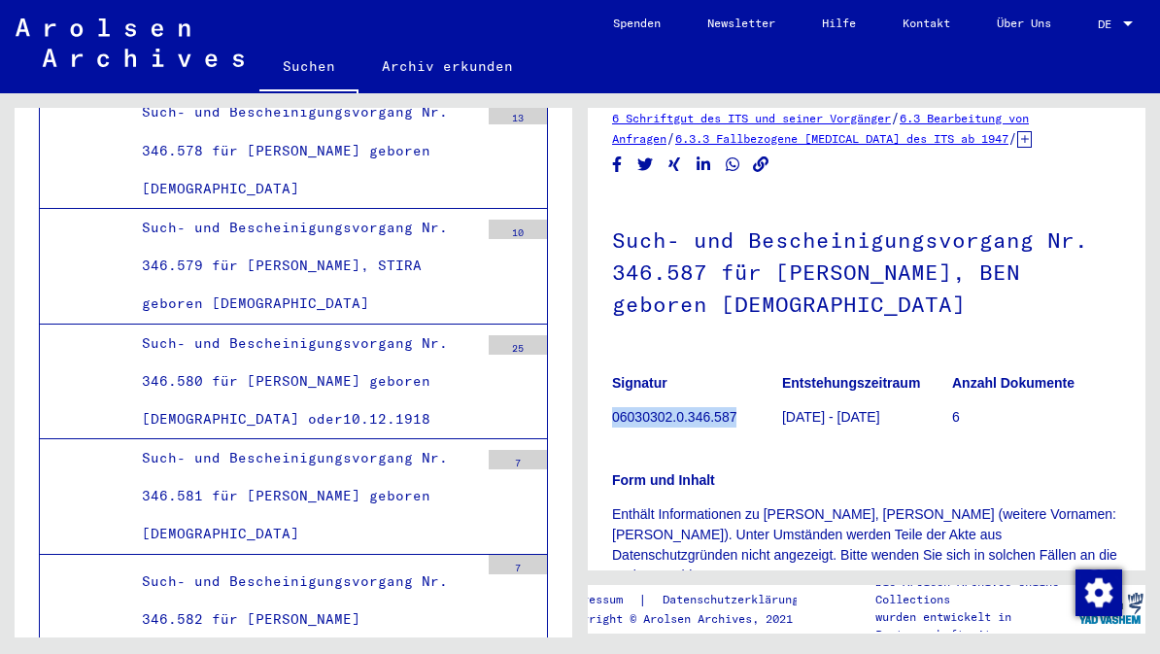
click at [625, 200] on h1 "Such- und Bescheinigungsvorgang Nr. 346.587 für [PERSON_NAME], BEN geboren [DEM…" at bounding box center [866, 270] width 509 height 150
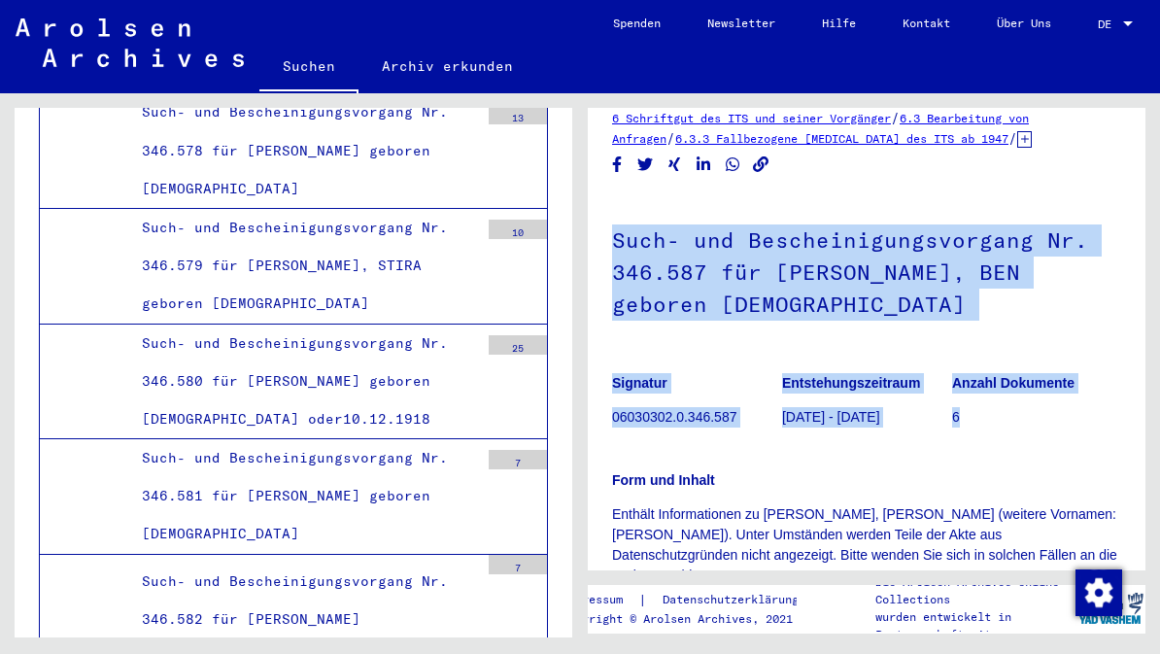
copy div "Such- und Bescheinigungsvorgang Nr. 346.587 für [PERSON_NAME] geboren [DEMOGRAP…"
click at [935, 24] on link "Kontakt" at bounding box center [926, 23] width 94 height 47
